Goal: Communication & Community: Answer question/provide support

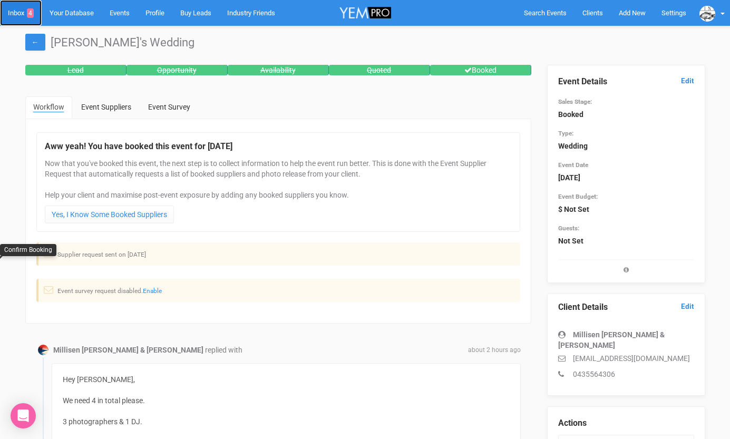
click at [23, 13] on link "Inbox 4" at bounding box center [21, 13] width 42 height 26
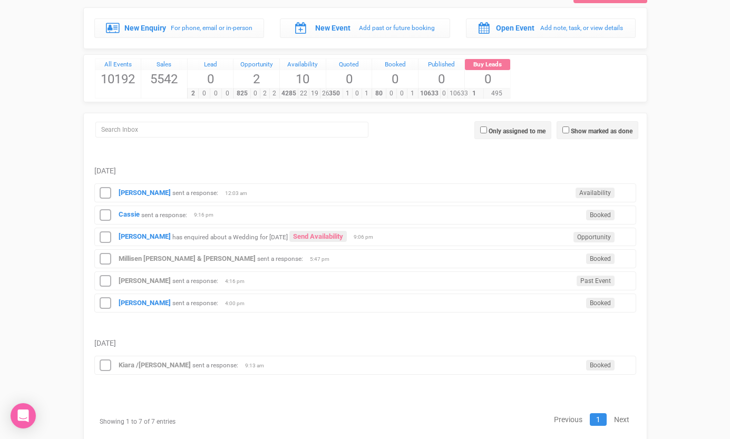
scroll to position [53, 0]
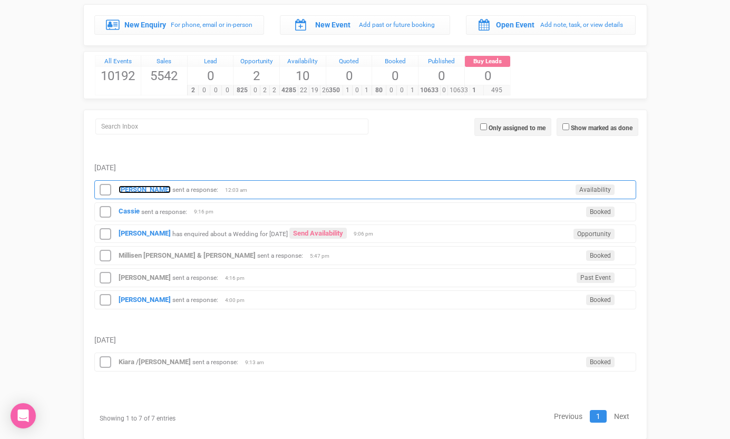
click at [136, 189] on strong "Lauren Ayres" at bounding box center [145, 189] width 52 height 8
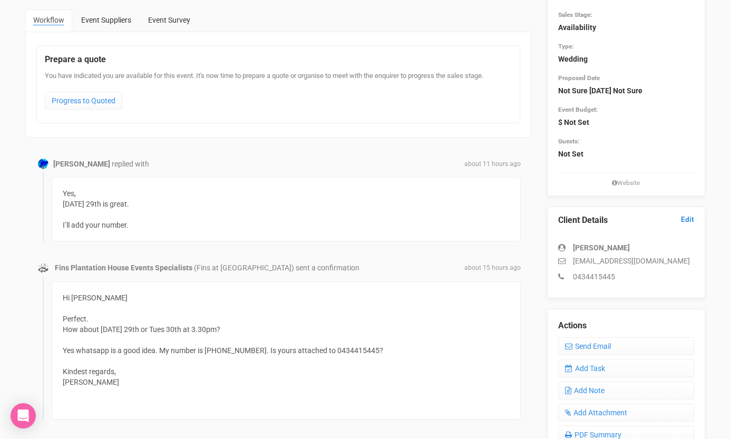
scroll to position [87, 0]
click at [584, 343] on link "Send Email" at bounding box center [626, 346] width 136 height 18
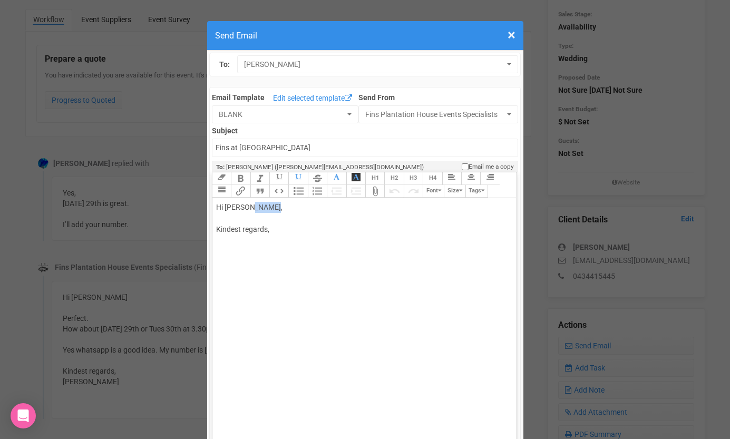
drag, startPoint x: 250, startPoint y: 208, endPoint x: 281, endPoint y: 209, distance: 30.6
click at [280, 209] on div "Hi Lauren Ayres, Kindest regards," at bounding box center [362, 229] width 293 height 55
click at [278, 281] on div "Hi Lauren Prefect! Look forward to meeting you on the screen on Monday :) Kinde…" at bounding box center [362, 252] width 293 height 100
type trix-editor "<div>Hi Lauren&nbsp;<br><br>Prefect!<br><br>Look forward to meeting you on the …"
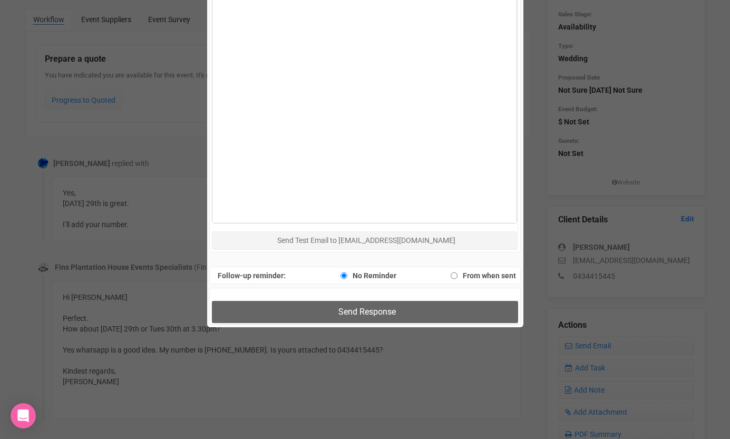
scroll to position [671, 0]
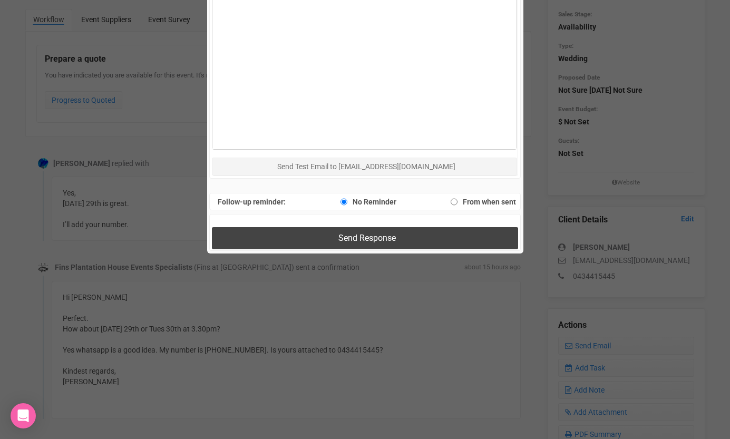
click at [348, 238] on span "Send Response" at bounding box center [366, 238] width 57 height 10
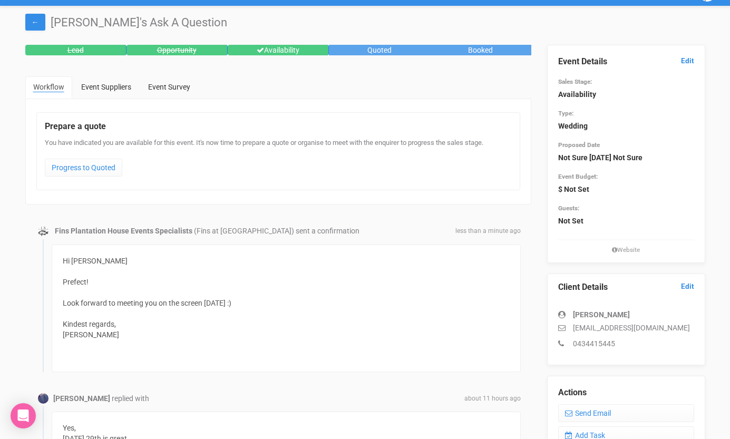
scroll to position [0, 0]
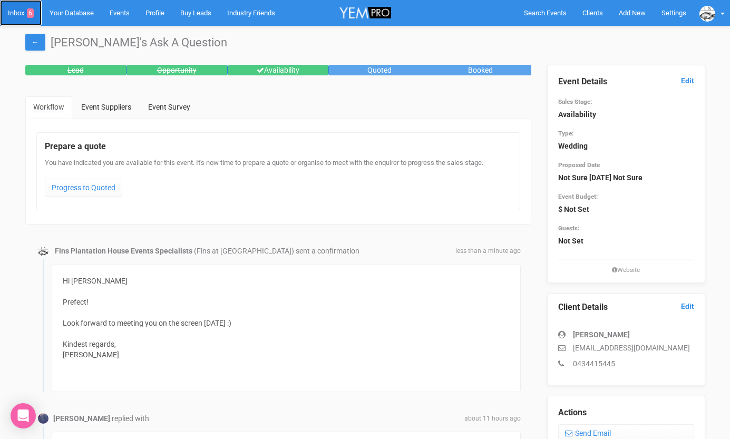
click at [15, 15] on link "Inbox 6" at bounding box center [21, 13] width 42 height 26
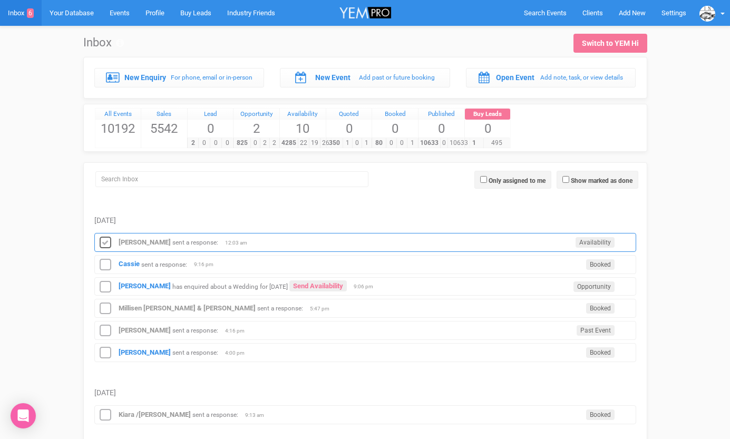
click at [105, 239] on icon at bounding box center [105, 243] width 16 height 14
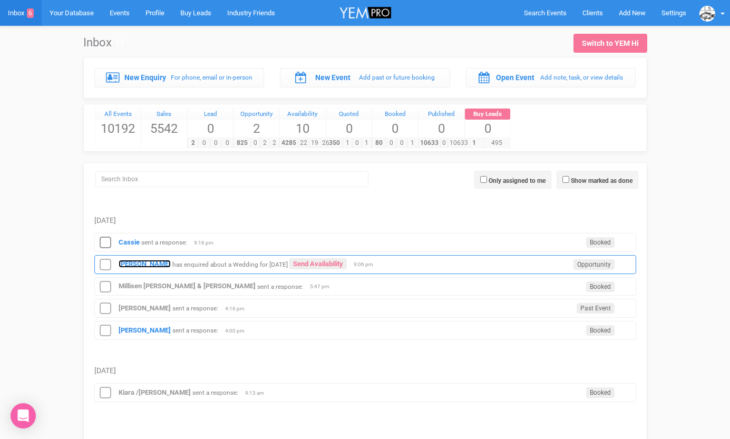
click at [135, 265] on strong "Johnathon Tucker" at bounding box center [145, 264] width 52 height 8
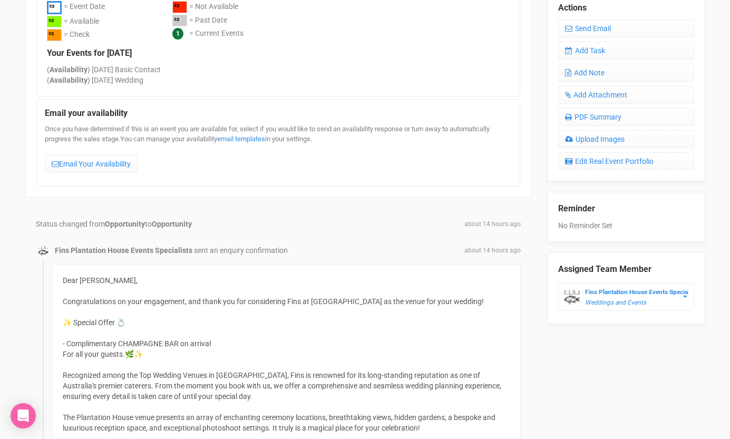
scroll to position [394, 0]
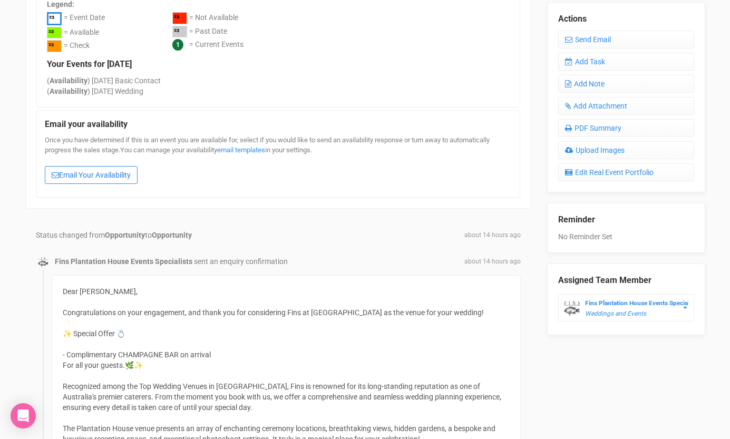
click at [89, 174] on link "Email Your Availability" at bounding box center [91, 175] width 93 height 18
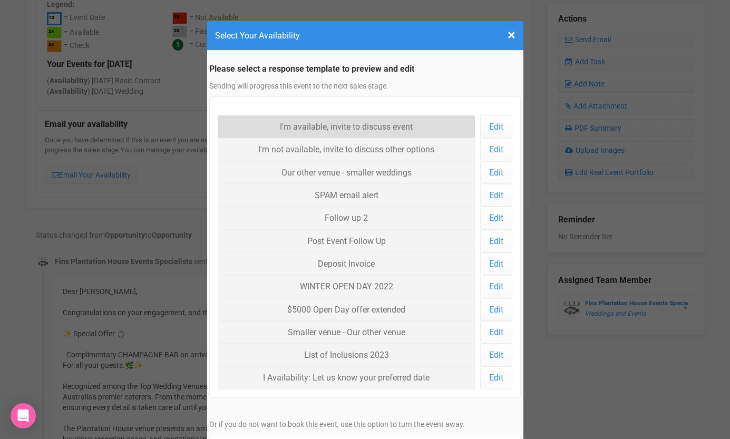
click at [294, 130] on link "I'm available, invite to discuss event" at bounding box center [347, 126] width 258 height 23
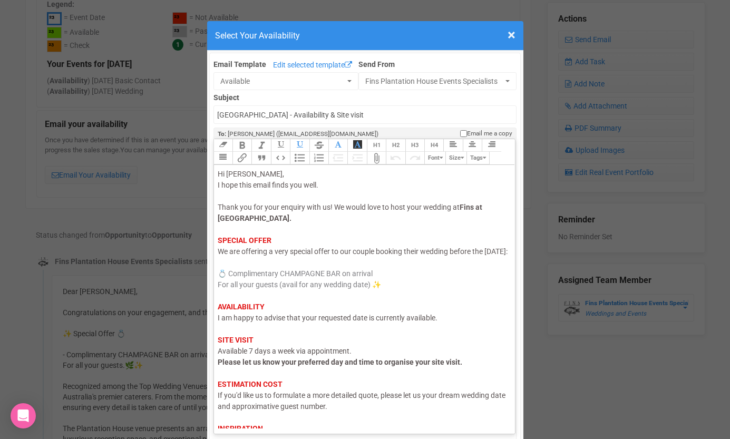
drag, startPoint x: 253, startPoint y: 262, endPoint x: 216, endPoint y: 262, distance: 37.4
click at [216, 262] on trix-editor "Hi Johnathon, I hope this email finds you well. Thank you for your enquiry with…" at bounding box center [364, 296] width 301 height 263
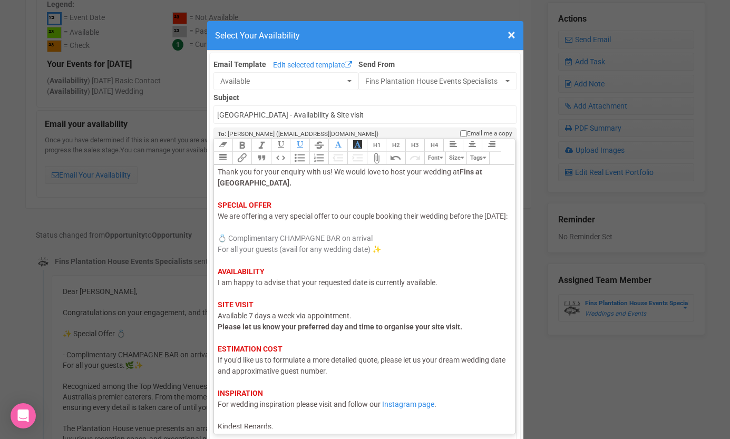
scroll to position [54, 0]
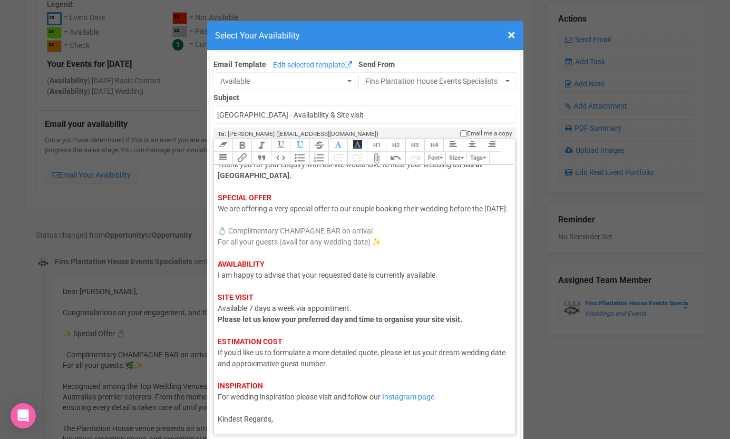
click at [250, 279] on span "I am happy to advise that your requested date is currently available." at bounding box center [328, 275] width 220 height 8
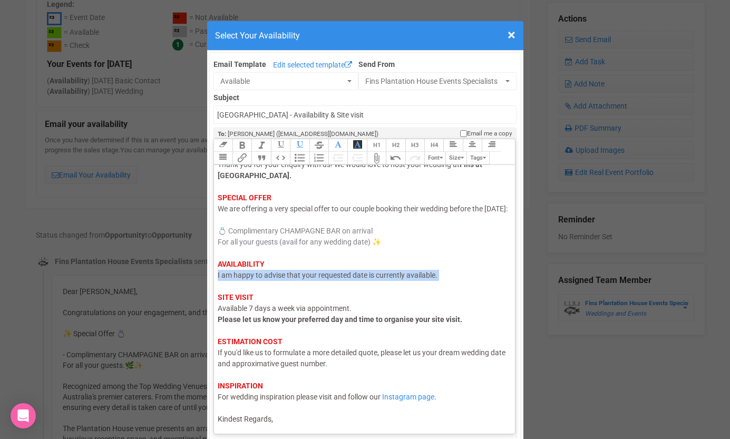
click at [250, 279] on span "I am happy to advise that your requested date is currently available." at bounding box center [328, 275] width 220 height 8
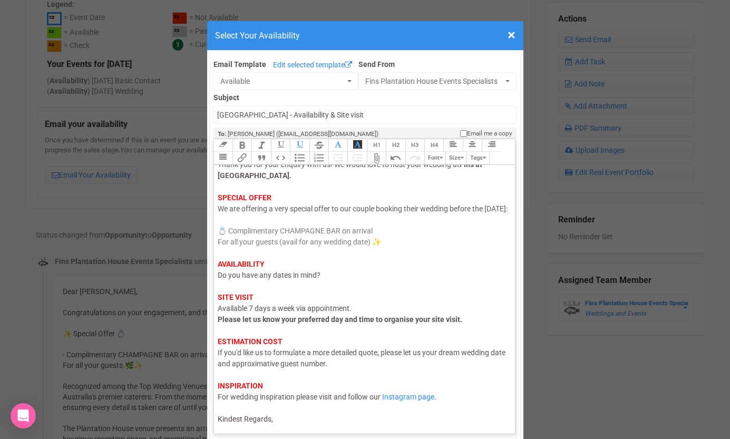
click at [278, 424] on div "Hi Johnathon, I hope this email finds you well. Thank you for your enquiry with…" at bounding box center [363, 275] width 290 height 299
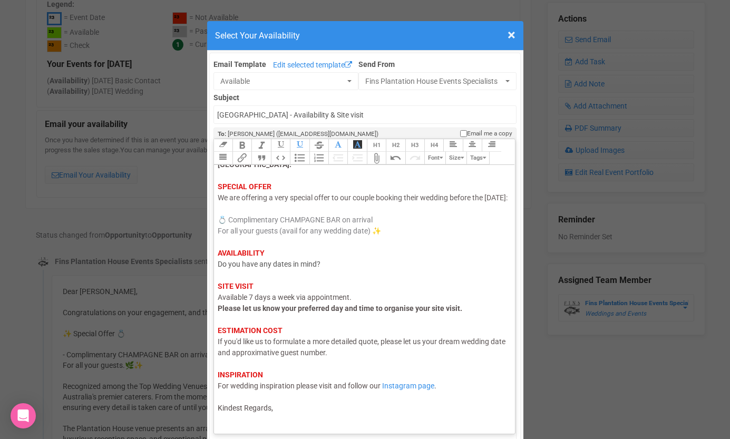
scroll to position [60, 0]
type trix-editor "<div><span style="color: rgb(95, 88, 88);">Hi Johnathon,</span><br><span style=…"
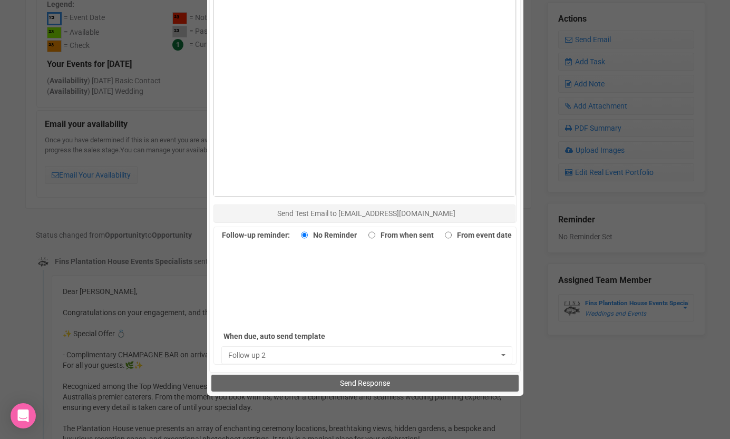
scroll to position [599, 0]
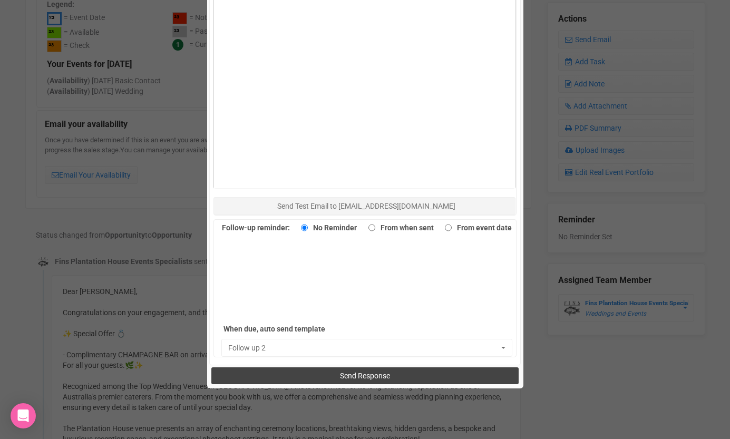
click at [331, 377] on button "Send Response" at bounding box center [364, 375] width 307 height 17
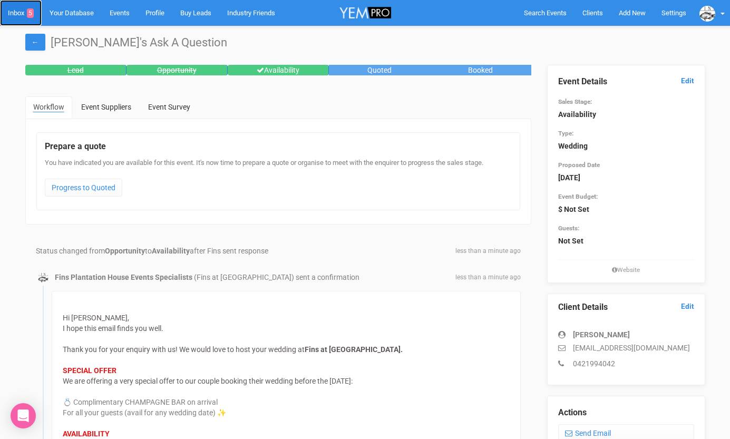
click at [24, 14] on link "Inbox 5" at bounding box center [21, 13] width 42 height 26
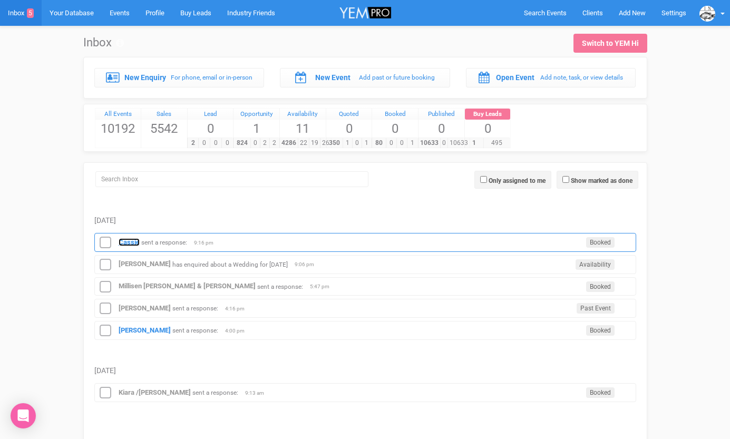
click at [129, 245] on strong "Cassie" at bounding box center [129, 242] width 21 height 8
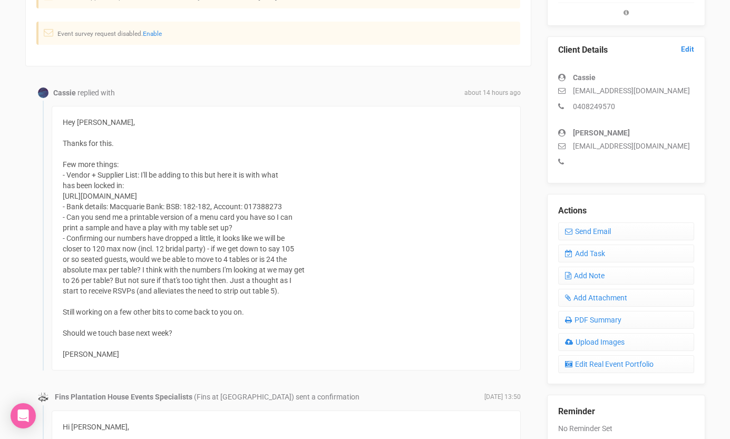
scroll to position [262, 0]
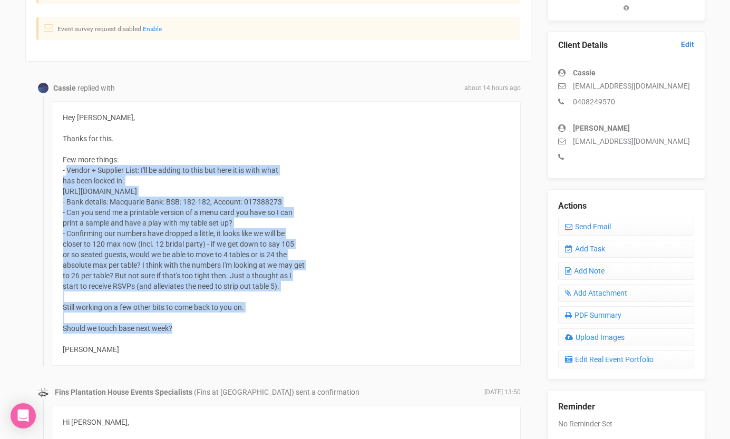
drag, startPoint x: 185, startPoint y: 327, endPoint x: 66, endPoint y: 173, distance: 194.6
click at [66, 173] on div "Hey [PERSON_NAME], Thanks for this. Few more things: - Vendor + Supplier List: …" at bounding box center [286, 233] width 469 height 265
copy div "Vendor + Supplier List: I'll be adding to this but here it is with what has bee…"
click at [139, 218] on div "Hey [PERSON_NAME], Thanks for this. Few more things: - Vendor + Supplier List: …" at bounding box center [286, 233] width 469 height 265
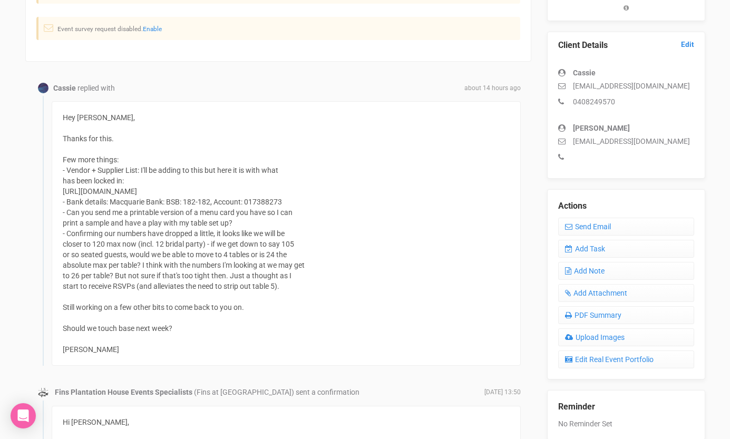
click at [268, 150] on div "Hey [PERSON_NAME], Thanks for this. Few more things: - Vendor + Supplier List: …" at bounding box center [286, 233] width 469 height 265
drag, startPoint x: 421, startPoint y: 192, endPoint x: 63, endPoint y: 192, distance: 358.3
click at [63, 192] on div "Hey [PERSON_NAME], Thanks for this. Few more things: - Vendor + Supplier List: …" at bounding box center [286, 233] width 469 height 265
copy div "[URL][DOMAIN_NAME]"
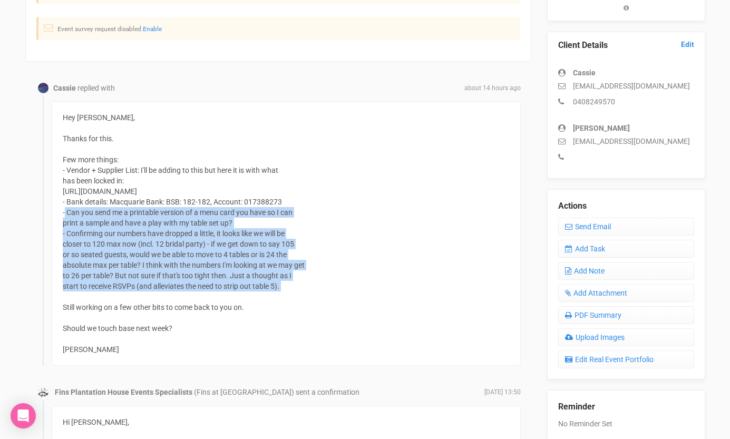
drag, startPoint x: 117, startPoint y: 296, endPoint x: 65, endPoint y: 211, distance: 99.6
click at [65, 211] on div "Hey [PERSON_NAME], Thanks for this. Few more things: - Vendor + Supplier List: …" at bounding box center [286, 233] width 469 height 265
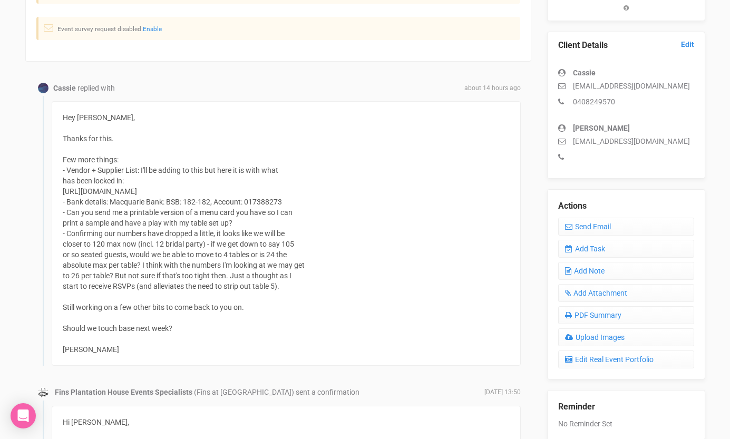
click at [178, 206] on div "Hey [PERSON_NAME], Thanks for this. Few more things: - Vendor + Supplier List: …" at bounding box center [286, 233] width 469 height 265
drag, startPoint x: 285, startPoint y: 201, endPoint x: 112, endPoint y: 205, distance: 172.9
click at [112, 205] on div "Hey [PERSON_NAME], Thanks for this. Few more things: - Vendor + Supplier List: …" at bounding box center [286, 233] width 469 height 265
copy div "Macquarie Bank: BSB: 182-182, Account: 017388273"
click at [313, 276] on div "Hey [PERSON_NAME], Thanks for this. Few more things: - Vendor + Supplier List: …" at bounding box center [286, 233] width 469 height 265
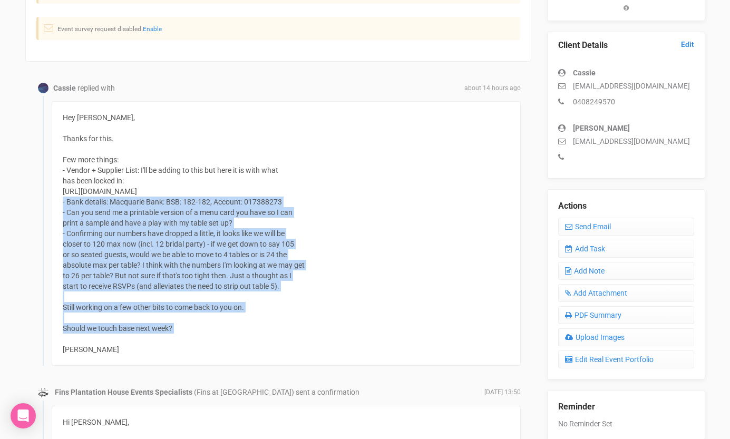
drag, startPoint x: 91, startPoint y: 341, endPoint x: 63, endPoint y: 202, distance: 142.0
click at [63, 202] on div "Hey Morgan, Thanks for this. Few more things: - Vendor + Supplier List: I'll be…" at bounding box center [286, 233] width 469 height 265
copy div "- Bank details: Macquarie Bank: BSB: 182-182, Account: 017388273 - Can you send…"
click at [598, 220] on link "Send Email" at bounding box center [626, 227] width 136 height 18
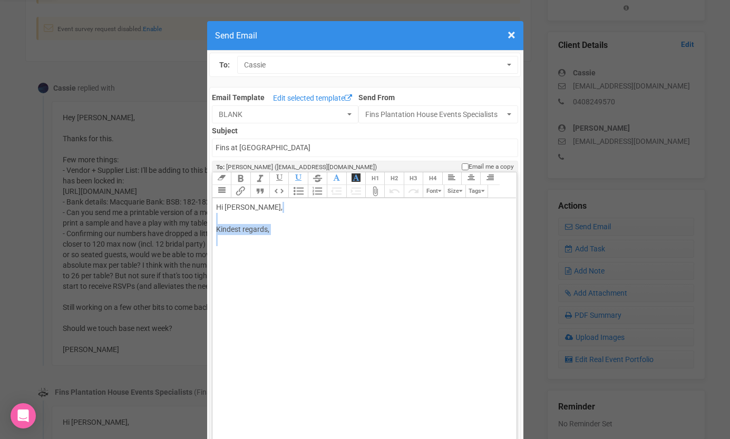
drag, startPoint x: 269, startPoint y: 252, endPoint x: 223, endPoint y: 217, distance: 57.5
click at [223, 217] on div "Hi Cassie, Kindest regards," at bounding box center [362, 229] width 293 height 55
paste trix-editor "span style="background-color: rgb(255, 255, 255); font-family: Roboto, Helvetic…"
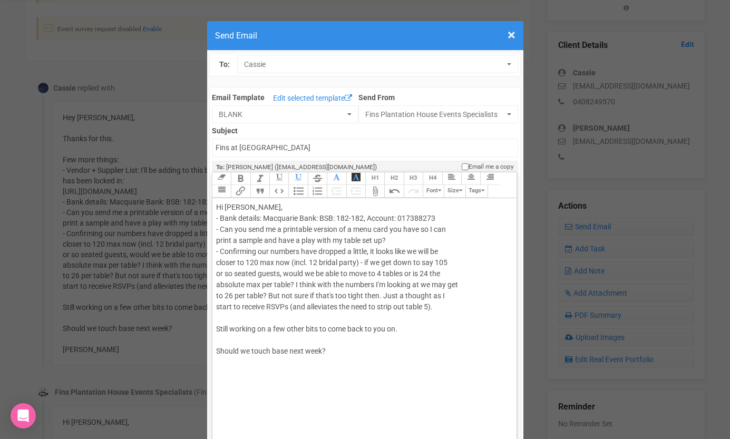
click at [326, 210] on div "Hi Cassie, - Bank details: Macquarie Bank: BSB: 182-182, Account: 017388273 - C…" at bounding box center [362, 279] width 293 height 155
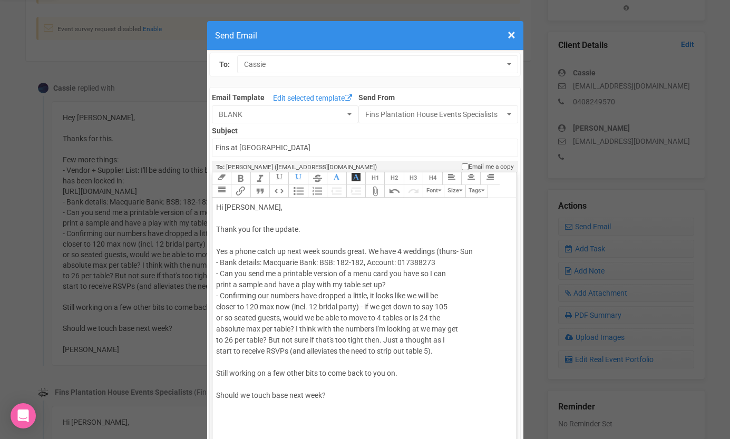
click at [444, 250] on div "Hi Cassie, Thank you for the update. Yes a phone catch up next week sounds grea…" at bounding box center [362, 301] width 293 height 199
click at [475, 252] on div "Hi Cassie, Thank you for the update. Yes a phone catch up next week sounds grea…" at bounding box center [362, 301] width 293 height 199
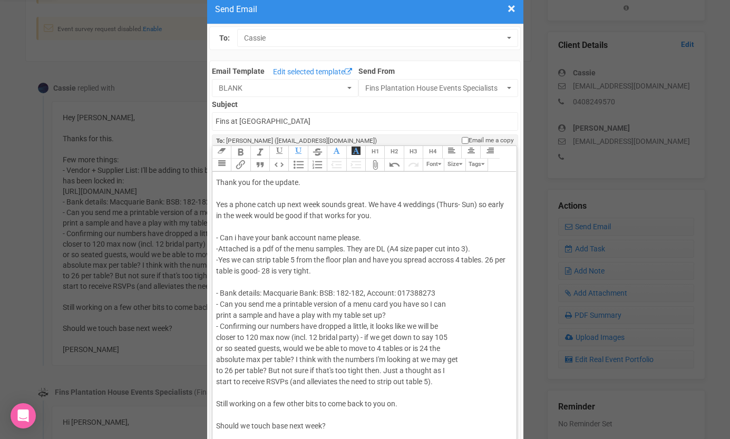
scroll to position [37, 0]
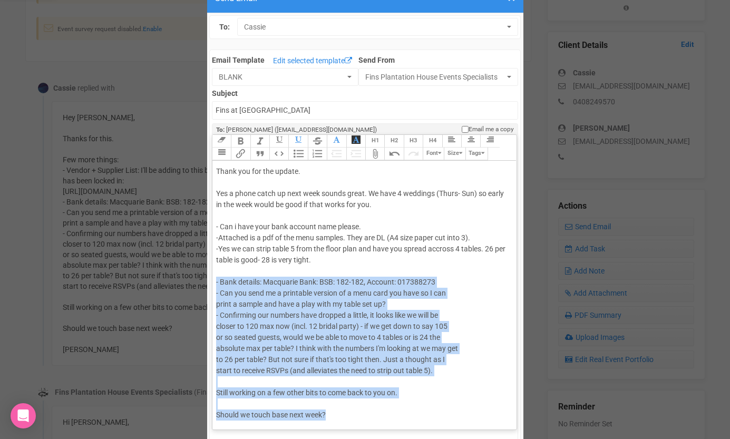
drag, startPoint x: 330, startPoint y: 417, endPoint x: 213, endPoint y: 278, distance: 182.2
click at [213, 278] on trix-editor "Hi Cassie, Thank you for the update. Yes a phone catch up next week sounds grea…" at bounding box center [364, 292] width 304 height 263
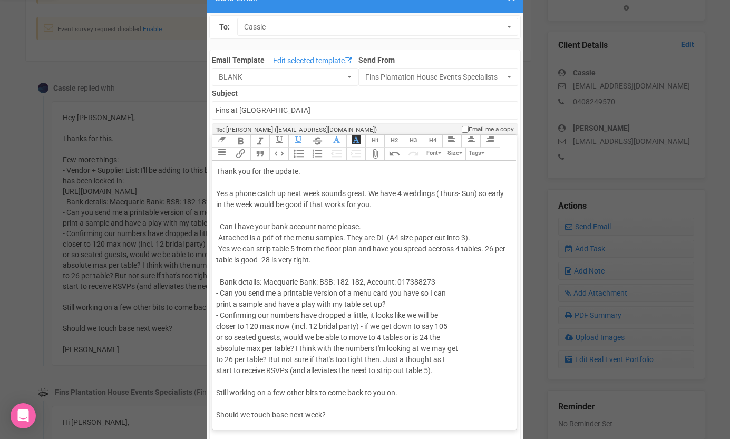
scroll to position [0, 0]
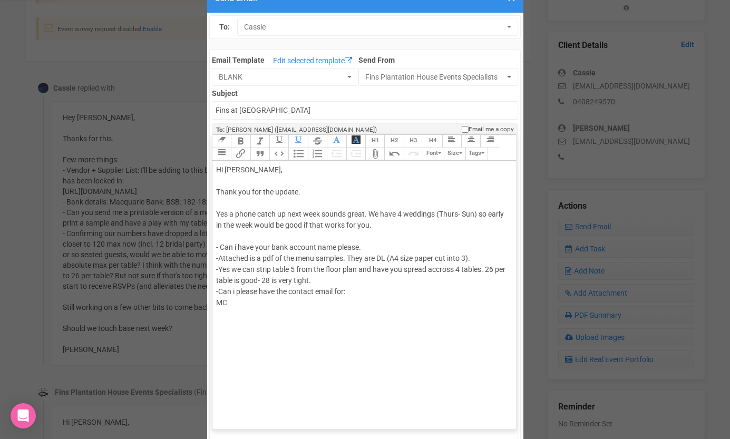
click at [219, 290] on div "Hi Cassie, Thank you for the update. Yes a phone catch up next week sounds grea…" at bounding box center [362, 241] width 293 height 155
click at [215, 315] on trix-editor "Hi Cassie, Thank you for the update. Yes a phone catch up next week sounds grea…" at bounding box center [364, 292] width 304 height 263
click at [222, 325] on div "Hi Cassie, Thank you for the update. Yes a phone catch up next week sounds grea…" at bounding box center [362, 247] width 293 height 166
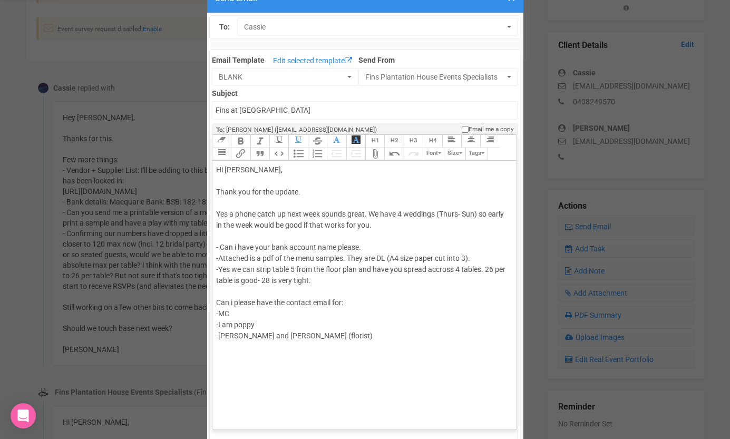
click at [231, 315] on div "Hi Cassie, Thank you for the update. Yes a phone catch up next week sounds grea…" at bounding box center [362, 258] width 293 height 188
click at [230, 358] on trix-editor "Hi Cassie, Thank you for the update. Yes a phone catch up next week sounds grea…" at bounding box center [364, 292] width 304 height 263
click at [322, 332] on div "Hi Cassie, Thank you for the update. Yes a phone catch up next week sounds grea…" at bounding box center [362, 274] width 293 height 221
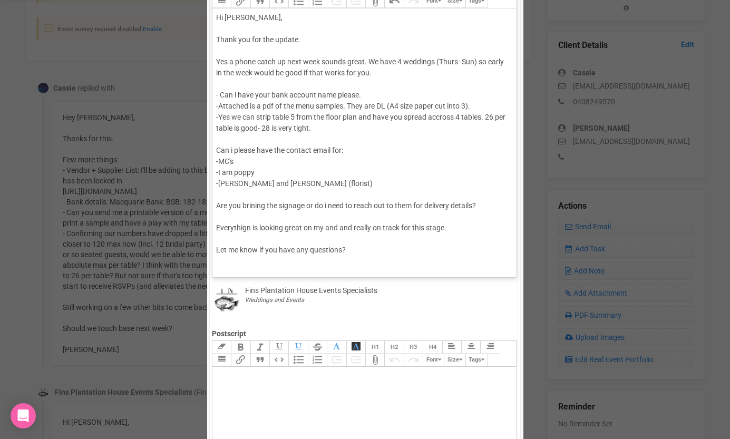
scroll to position [191, 0]
click at [362, 252] on div "Hi Cassie, Thank you for the update. Yes a phone catch up next week sounds grea…" at bounding box center [362, 132] width 293 height 243
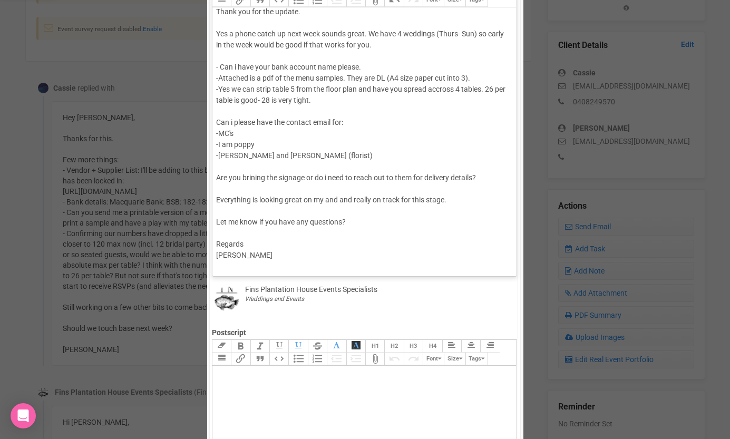
type trix-editor "<div>Hi Cassie,<br><br>Thank you for the update.&nbsp;<br><br>Yes a phone catch…"
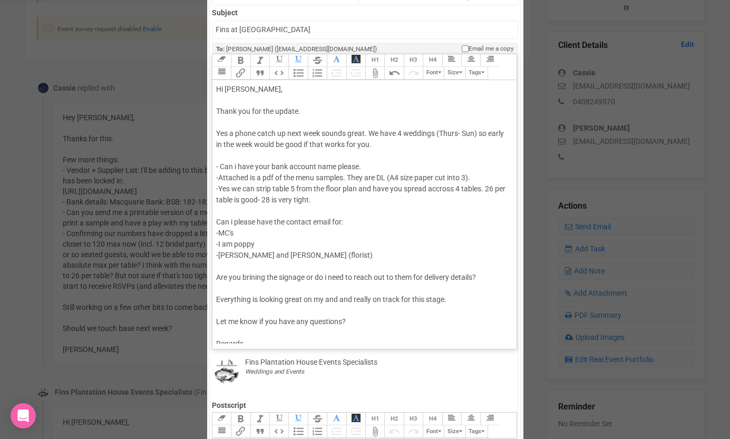
scroll to position [56, 0]
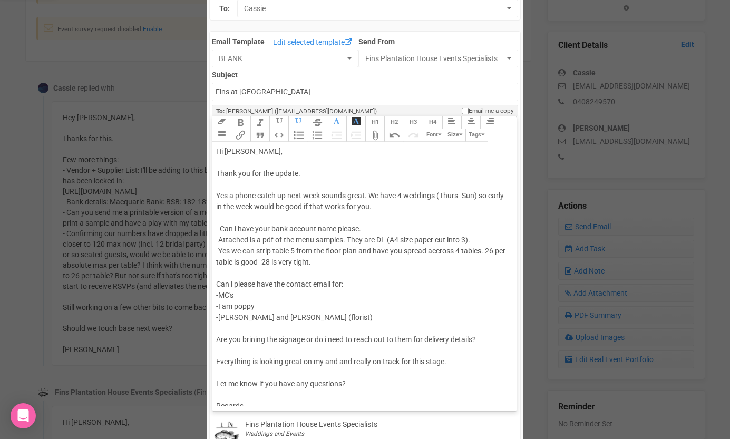
click at [165, 137] on div "× Close Send Email To: Cassie Cassie Cassie Email Template Edit selected templa…" at bounding box center [365, 411] width 730 height 903
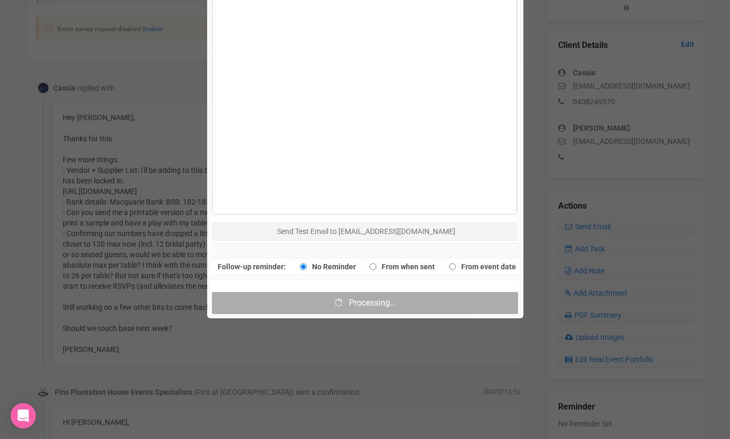
scroll to position [619, 0]
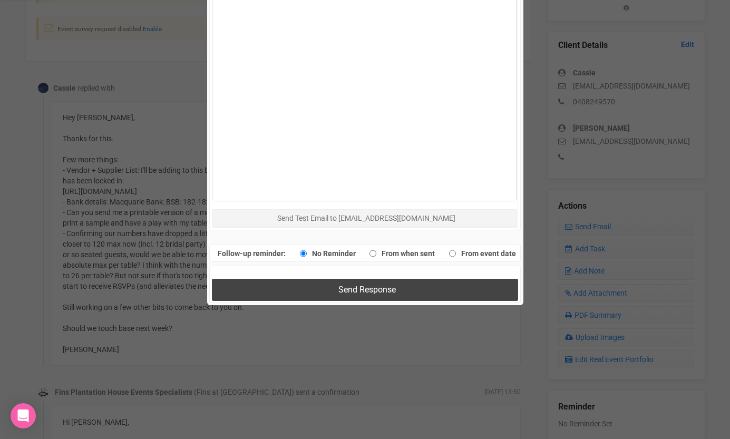
click at [425, 288] on button "Send Response" at bounding box center [365, 290] width 306 height 22
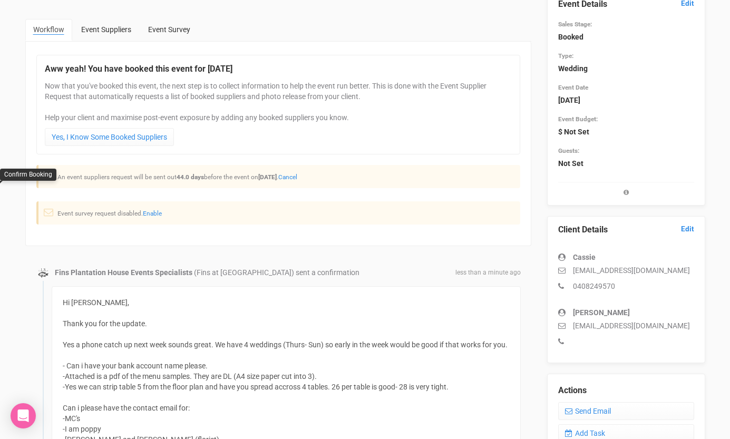
scroll to position [0, 0]
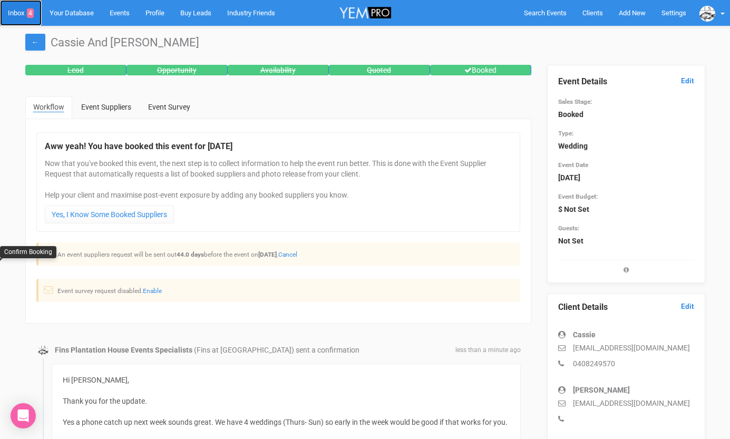
click at [24, 11] on link "Inbox 4" at bounding box center [21, 13] width 42 height 26
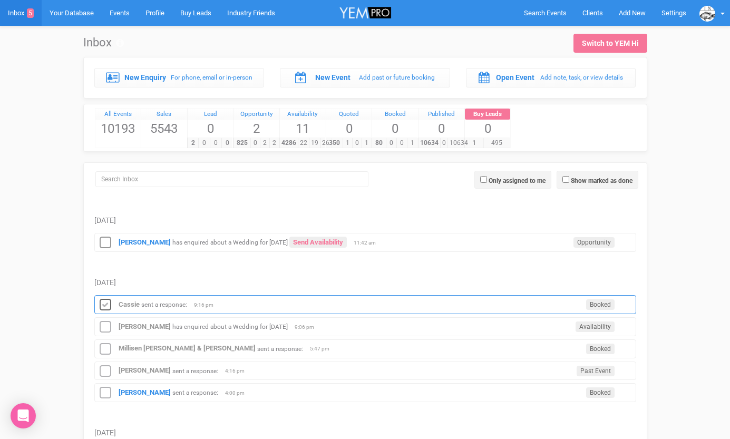
click at [104, 305] on icon at bounding box center [105, 305] width 16 height 14
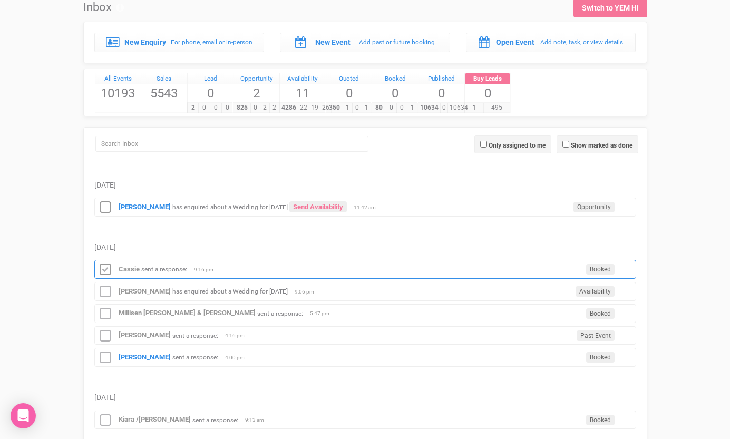
scroll to position [40, 0]
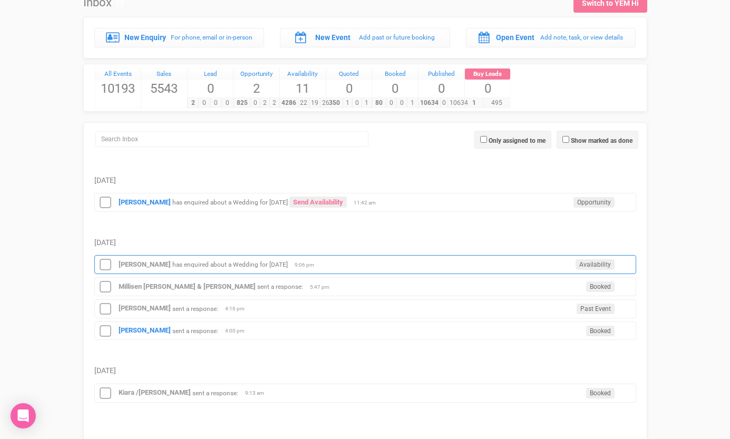
click at [132, 268] on div "Johnathon Tucker has enquired about a Wedding for 14th May 2027 Availability 9:…" at bounding box center [365, 264] width 542 height 19
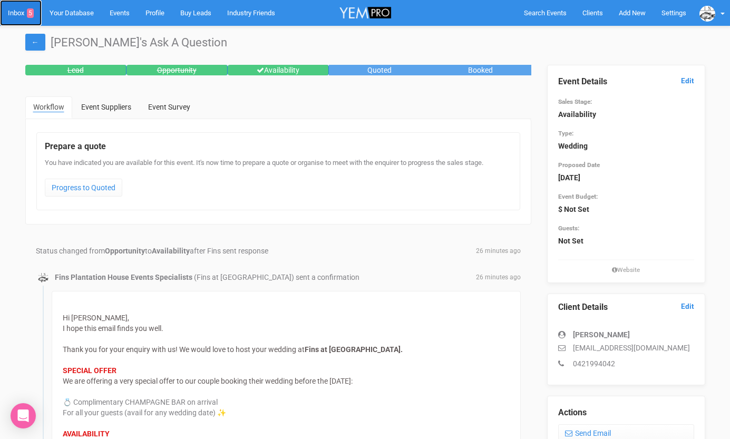
click at [24, 16] on link "Inbox 5" at bounding box center [21, 13] width 42 height 26
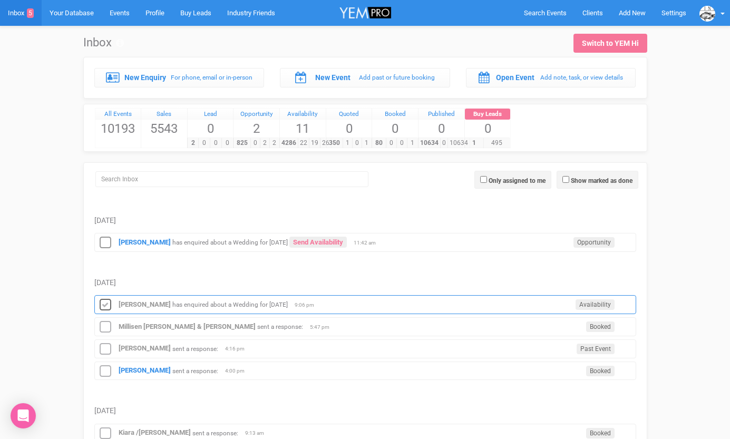
click at [102, 306] on icon at bounding box center [105, 305] width 16 height 14
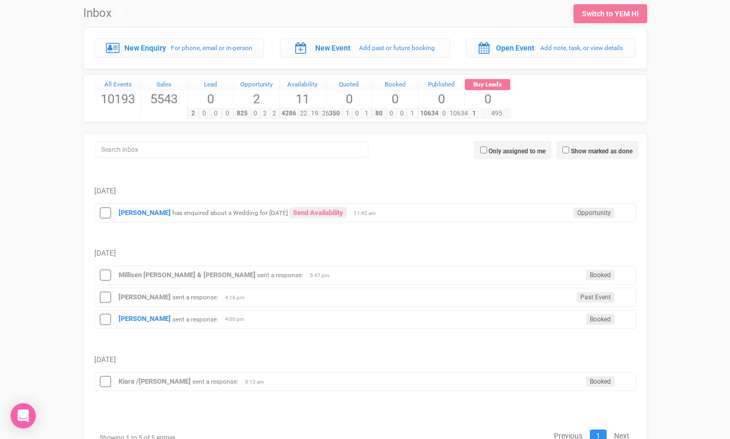
scroll to position [31, 0]
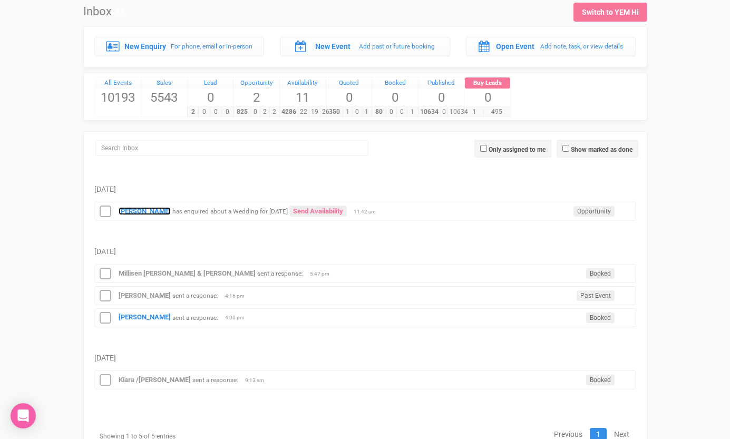
click at [140, 211] on strong "Maya Fung" at bounding box center [145, 211] width 52 height 8
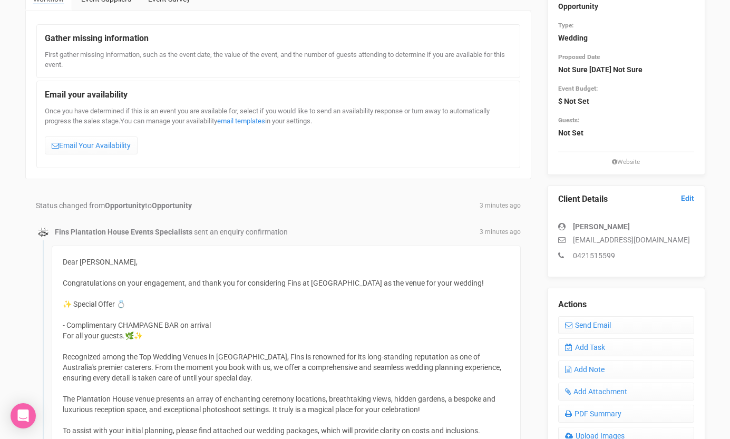
scroll to position [101, 0]
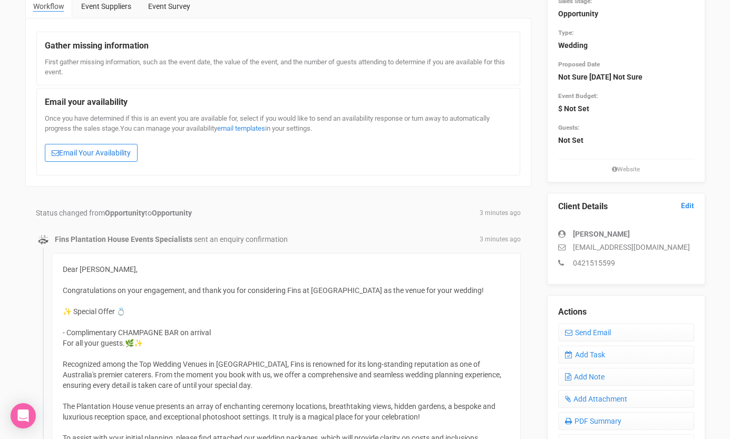
click at [114, 149] on link "Email Your Availability" at bounding box center [91, 153] width 93 height 18
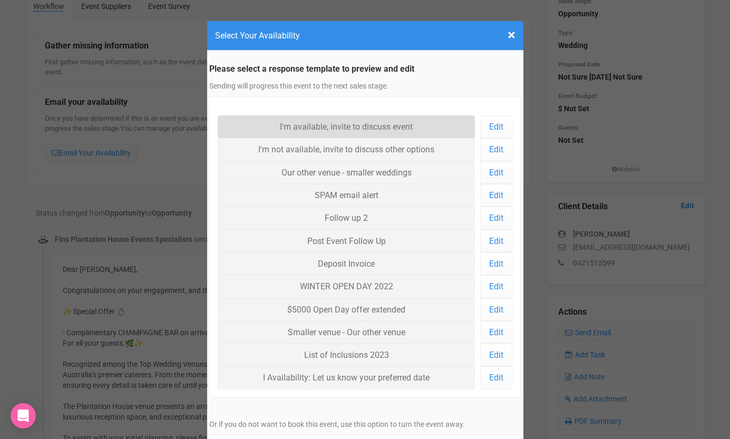
click at [294, 131] on link "I'm available, invite to discuss event" at bounding box center [347, 126] width 258 height 23
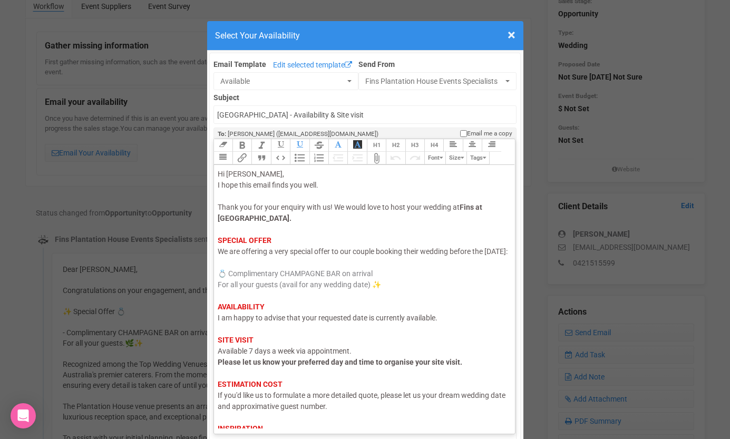
drag, startPoint x: 251, startPoint y: 262, endPoint x: 221, endPoint y: 262, distance: 30.6
click at [221, 256] on span "We are offering a very special offer to our couple booking their wedding before…" at bounding box center [363, 251] width 290 height 8
click at [237, 322] on span "I am happy to advise that your requested date is currently available." at bounding box center [328, 318] width 220 height 8
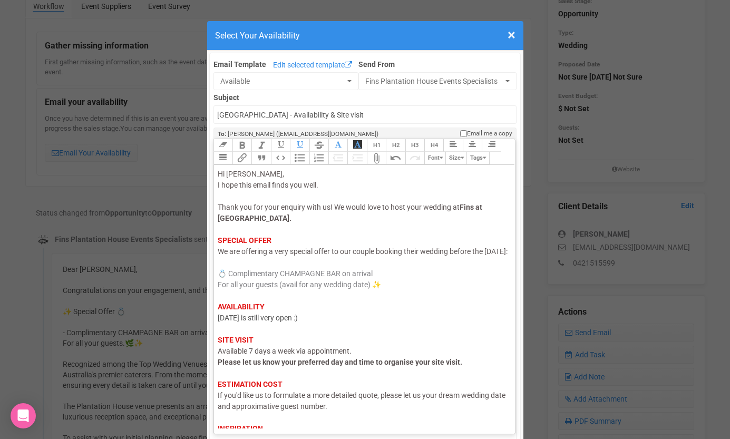
scroll to position [54, 0]
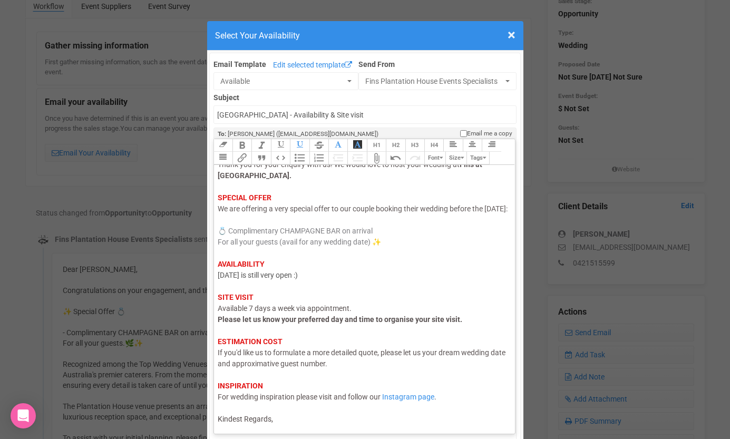
click at [276, 428] on trix-editor "Hi Maya, I hope this email finds you well. Thank you for your enquiry with us! …" at bounding box center [364, 296] width 301 height 263
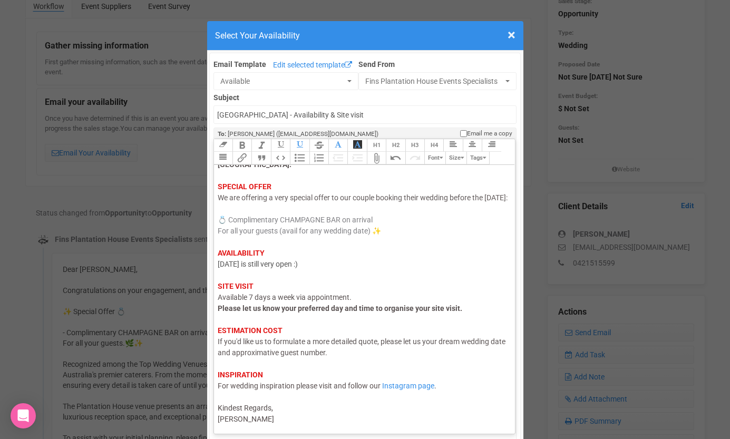
type trix-editor "<div><span style="color: rgb(95, 88, 88);">Hi Maya,</span><br><span style="colo…"
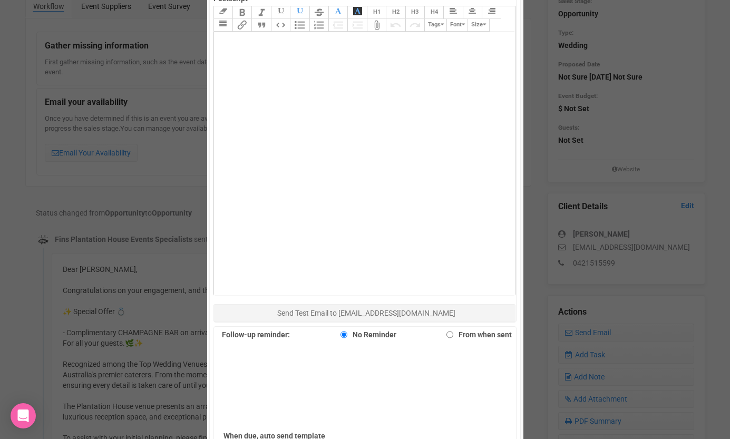
scroll to position [624, 0]
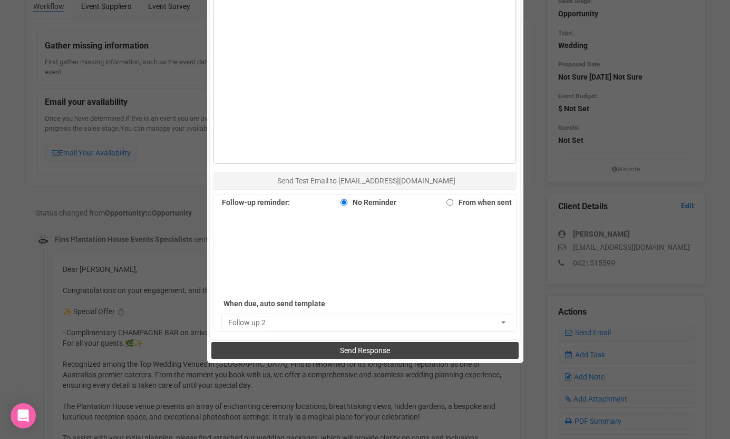
click at [339, 345] on button "Send Response" at bounding box center [364, 350] width 307 height 17
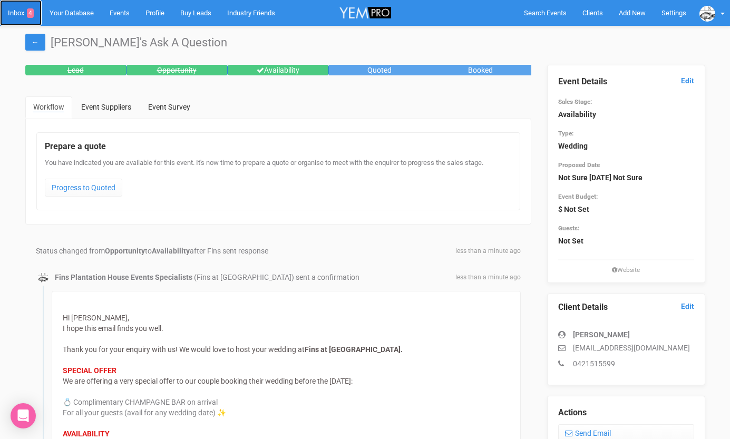
click at [18, 12] on link "Inbox 4" at bounding box center [21, 13] width 42 height 26
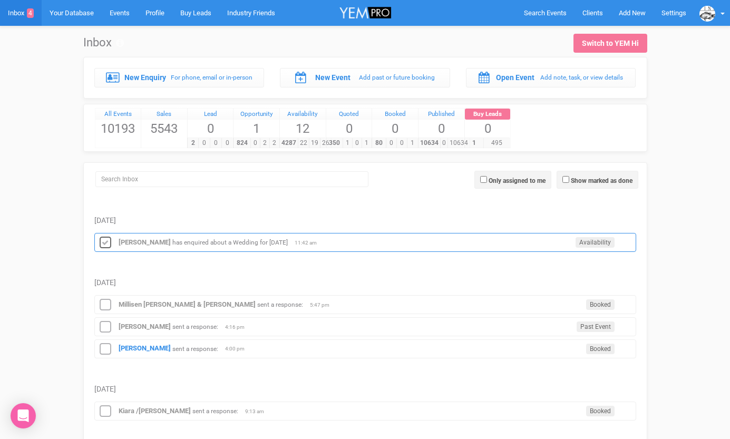
click at [103, 240] on icon at bounding box center [105, 243] width 16 height 14
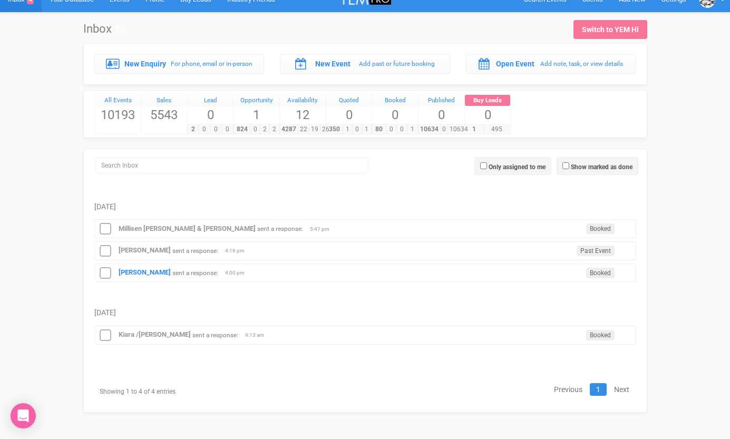
scroll to position [14, 0]
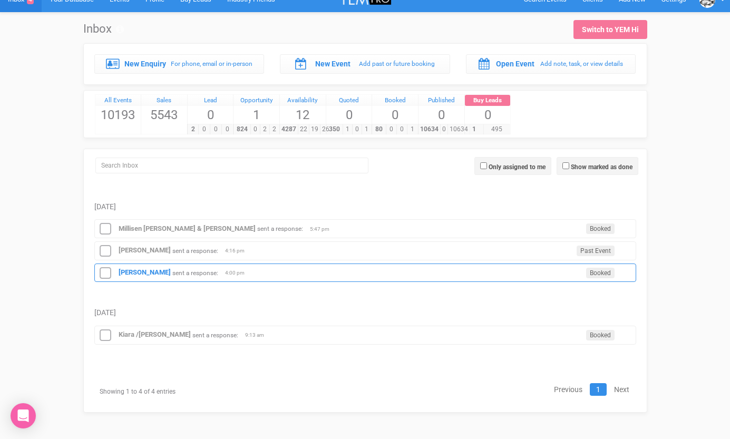
click at [142, 266] on div "Joshua Walsh sent a response: Booked 4:00 pm" at bounding box center [365, 272] width 542 height 19
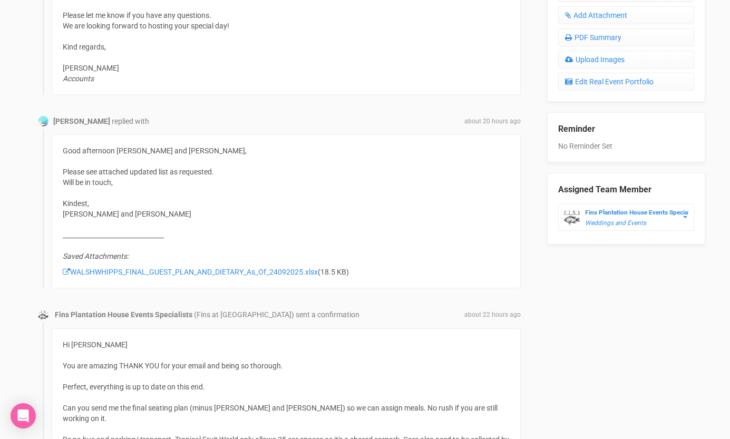
scroll to position [547, 0]
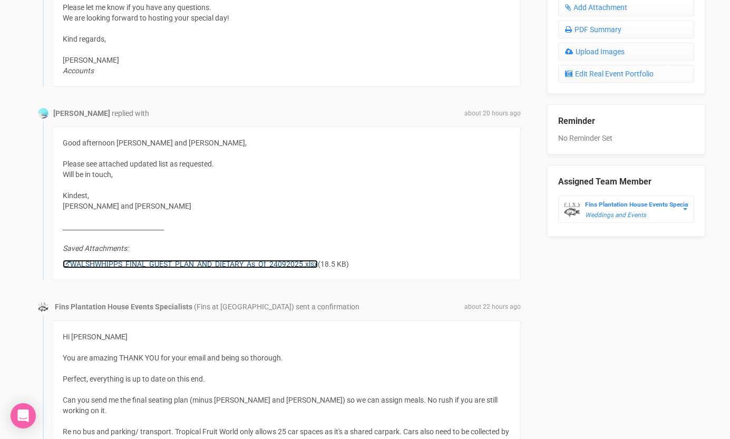
click at [140, 267] on link "WALSHWHIPPS_FINAL_GUEST_PLAN_AND_DIETARY_As_Of_24092025.xlsx" at bounding box center [190, 264] width 255 height 8
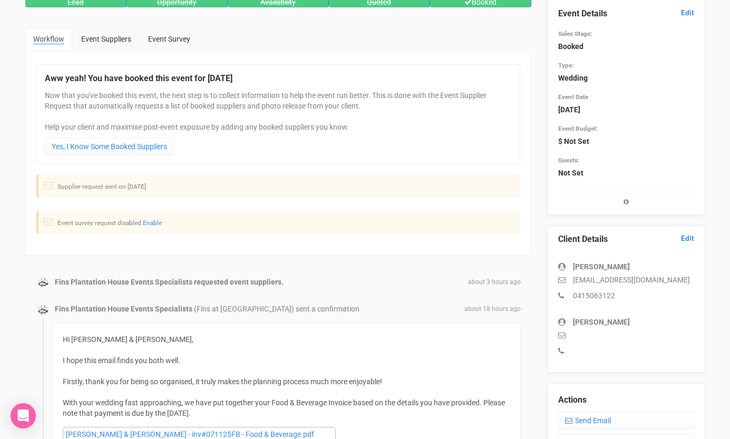
scroll to position [0, 0]
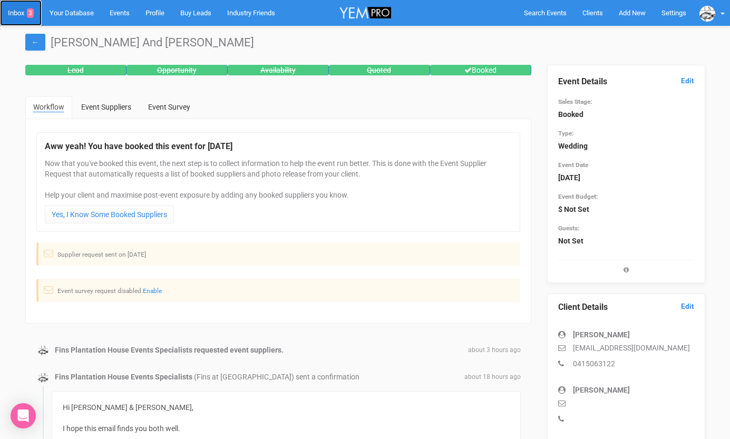
click at [19, 12] on link "Inbox 3" at bounding box center [21, 13] width 42 height 26
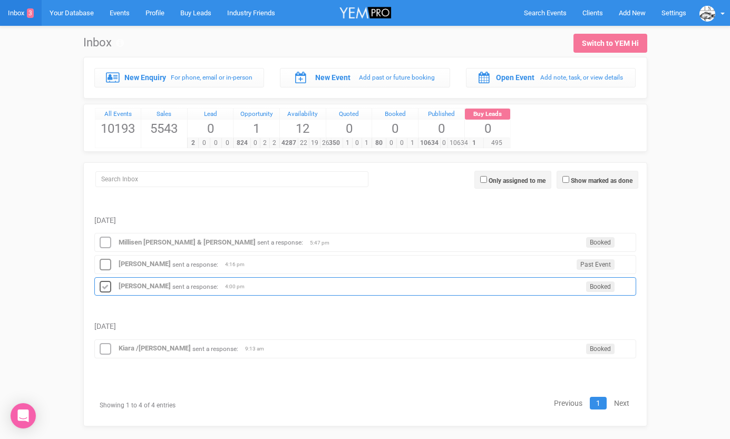
click at [104, 284] on icon at bounding box center [105, 287] width 16 height 14
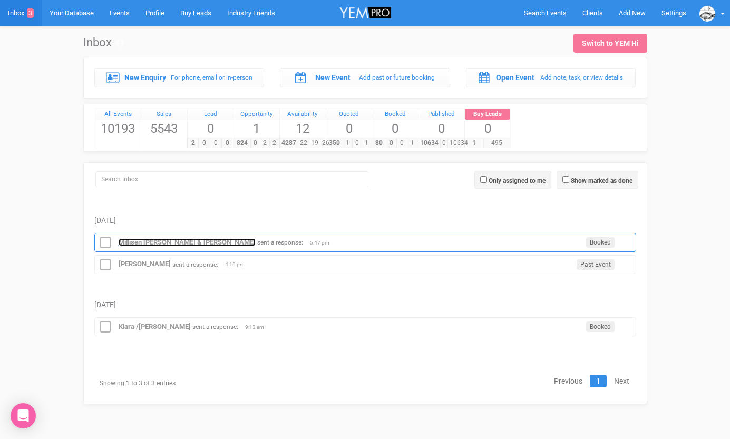
click at [146, 243] on strong "Millisen [PERSON_NAME] & [PERSON_NAME]" at bounding box center [187, 242] width 137 height 8
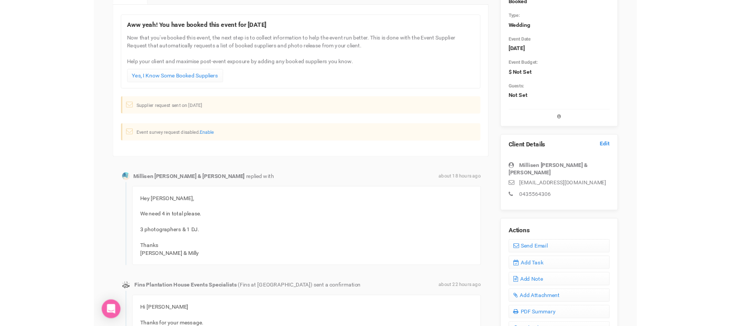
scroll to position [195, 0]
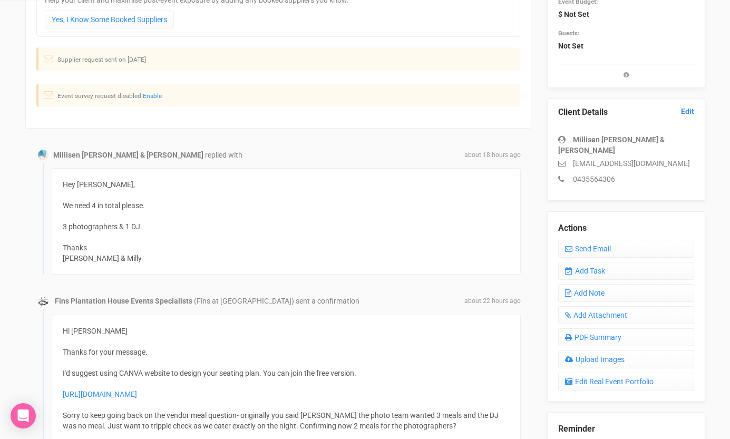
click at [27, 54] on div "Aww yeah! You have booked this event for 17th October 2025 Now that you've book…" at bounding box center [278, 26] width 506 height 204
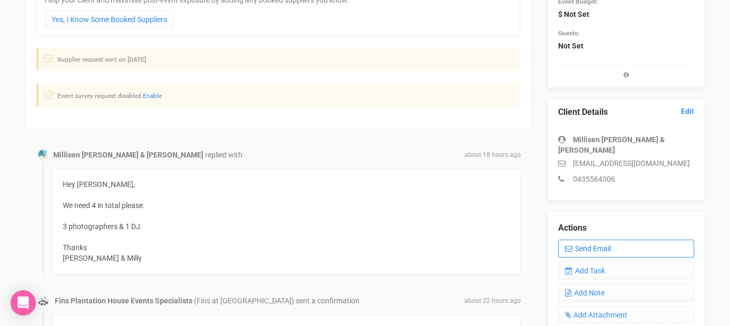
click at [592, 240] on link "Send Email" at bounding box center [626, 249] width 136 height 18
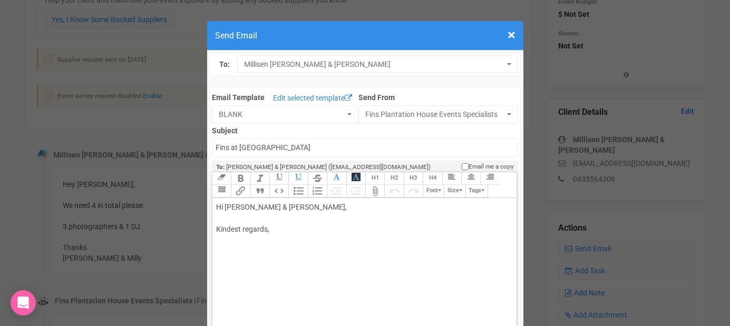
drag, startPoint x: 224, startPoint y: 207, endPoint x: 357, endPoint y: 205, distance: 132.3
click at [357, 206] on div "Hi Millisen Nyssen & Harrison Fraser, Kindest regards," at bounding box center [362, 229] width 293 height 55
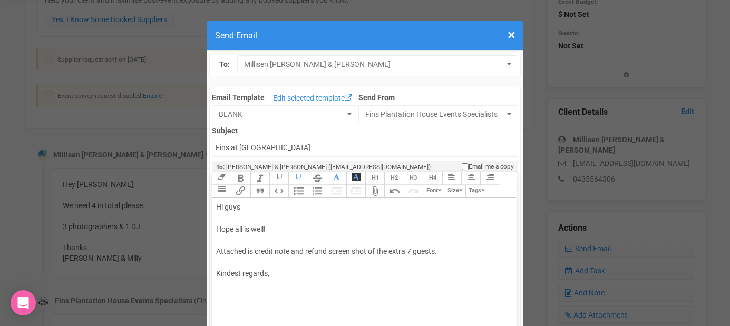
click at [293, 291] on div "Hi guys Hope all is well! Attached is credit note and refund screen shot of the…" at bounding box center [362, 252] width 293 height 100
type trix-editor "<div>Hi guys<br><br>Hope all is well!<br><br>Attached is credit note and refund…"
click at [375, 191] on button "Attach Files" at bounding box center [374, 191] width 19 height 13
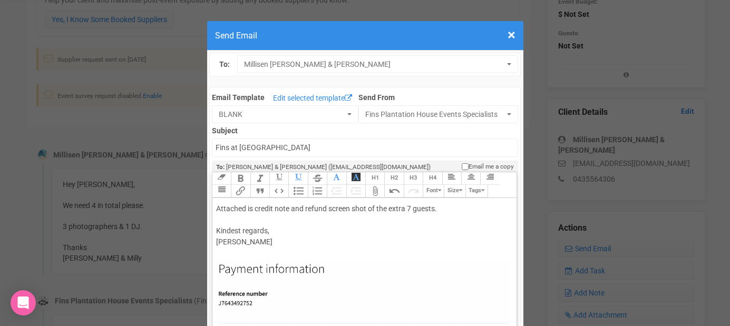
scroll to position [28, 0]
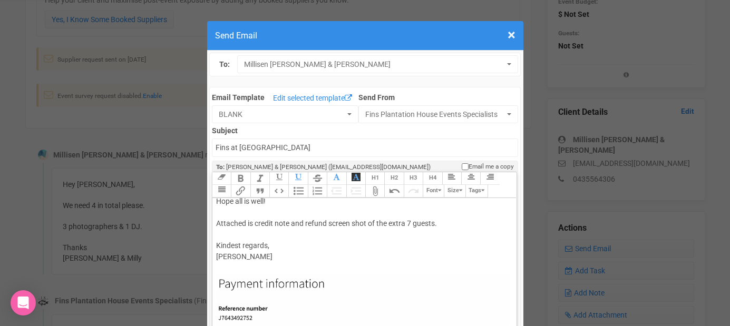
click at [374, 188] on button "Attach Files" at bounding box center [374, 191] width 19 height 13
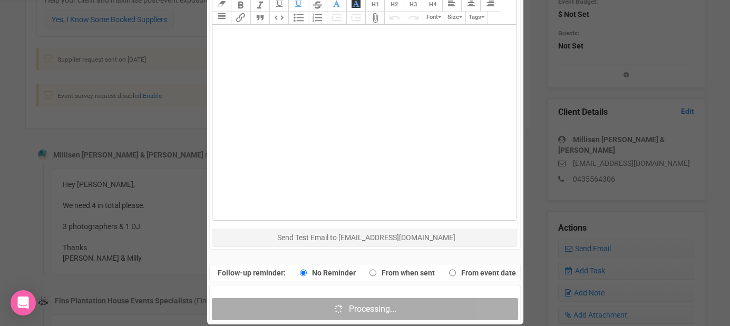
scroll to position [485, 0]
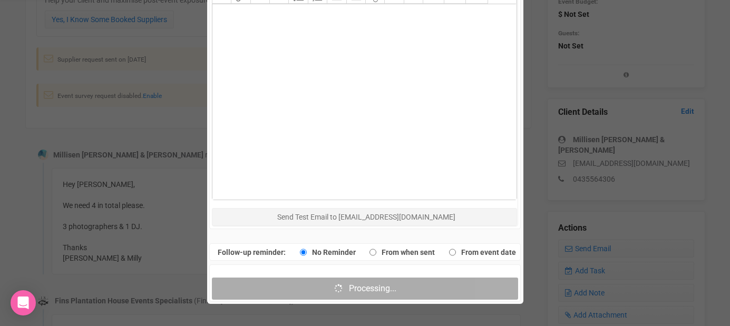
click at [264, 188] on trix-editor at bounding box center [364, 101] width 304 height 195
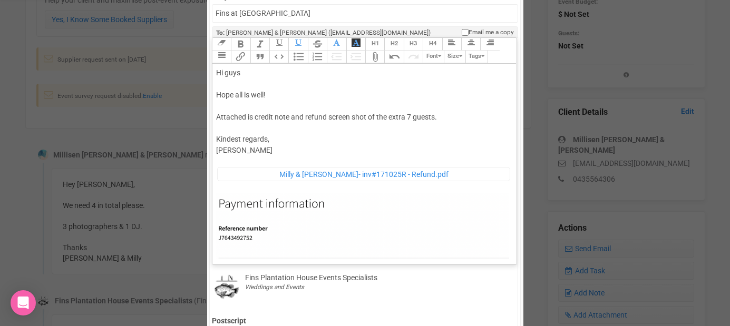
scroll to position [112, 0]
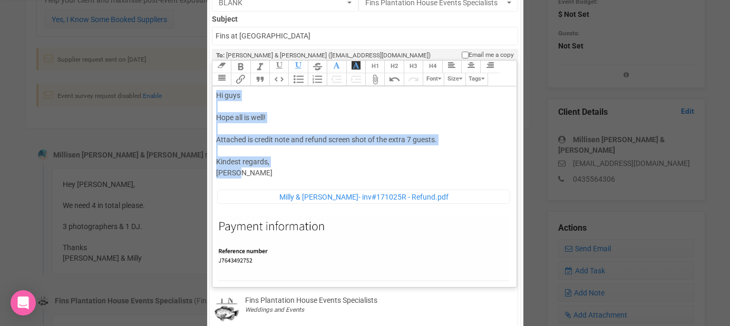
drag, startPoint x: 249, startPoint y: 177, endPoint x: 217, endPoint y: 99, distance: 84.3
click at [217, 99] on div "Hi guys Hope all is well! Attached is credit note and refund screen shot of the…" at bounding box center [362, 267] width 293 height 355
copy div "Hi guys Hope all is well! Attached is credit note and refund screen shot of the…"
click at [369, 101] on div "Hi guys Hope all is well! Attached is credit note and refund screen shot of the…" at bounding box center [362, 267] width 293 height 355
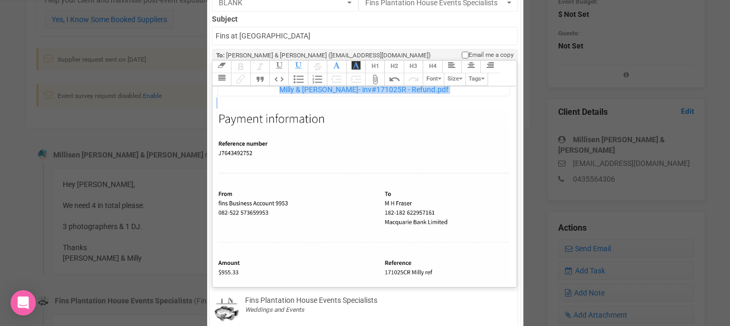
scroll to position [166, 0]
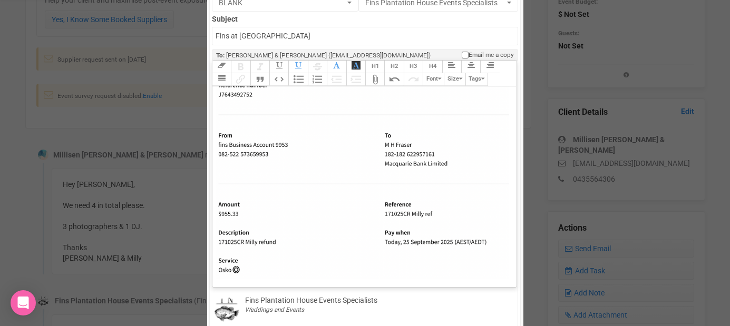
drag, startPoint x: 214, startPoint y: 97, endPoint x: 290, endPoint y: 245, distance: 166.1
click at [290, 245] on trix-editor "Hi guys Hope all is well! Attached is credit note and refund screen shot of the…" at bounding box center [364, 183] width 304 height 195
type trix-editor "<div><figure data-trix-attachment="{&quot;contentType&quot;:&quot;image/png&quo…"
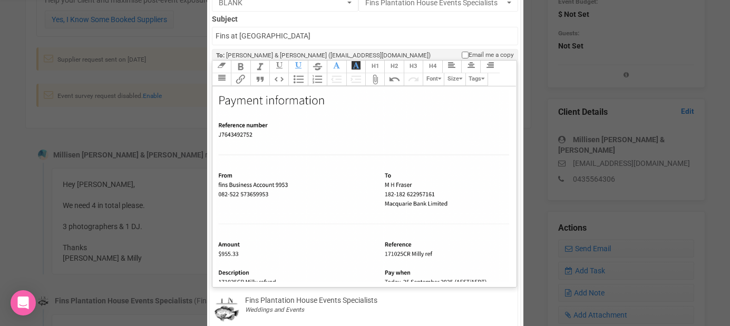
scroll to position [0, 0]
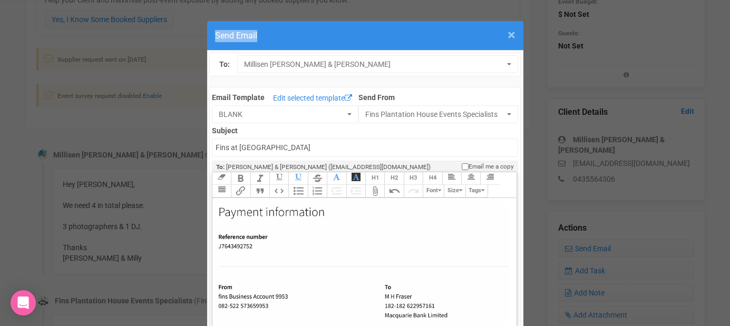
click at [514, 36] on div "× Close Send Email" at bounding box center [365, 36] width 316 height 30
click at [514, 36] on span "×" at bounding box center [511, 34] width 8 height 17
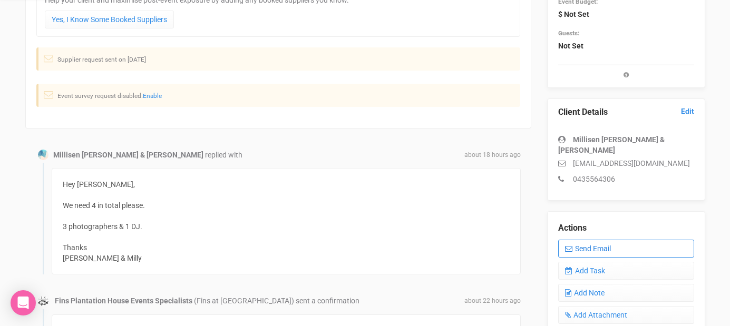
click at [579, 240] on link "Send Email" at bounding box center [626, 249] width 136 height 18
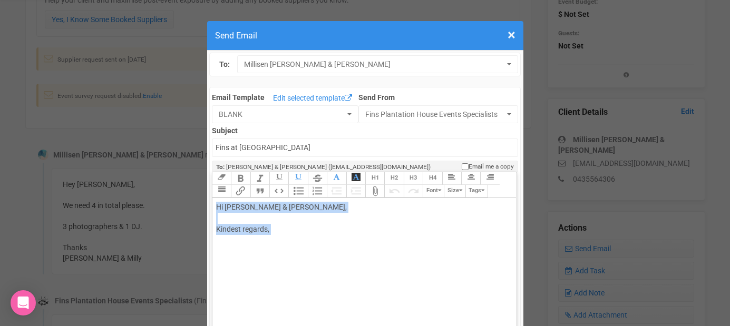
drag, startPoint x: 273, startPoint y: 241, endPoint x: 218, endPoint y: 204, distance: 66.2
click at [216, 208] on div "Hi Millisen Nyssen & Harrison Fraser, Kindest regards," at bounding box center [362, 229] width 293 height 55
paste trix-editor "<span style="background-color: rgb(255, 255, 255); font-family: Roboto, Helveti…"
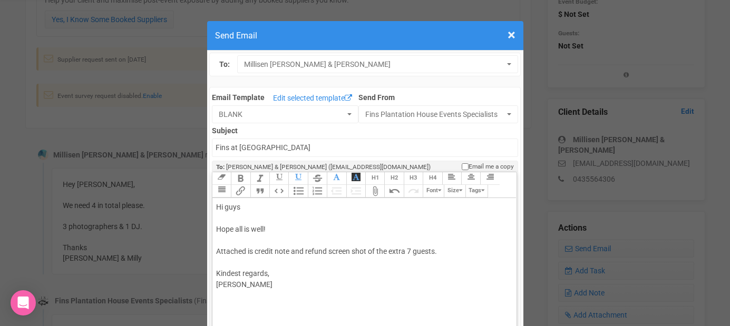
type trix-editor "<div><span style="background-color: rgb(255, 255, 255); font-family: Roboto, He…"
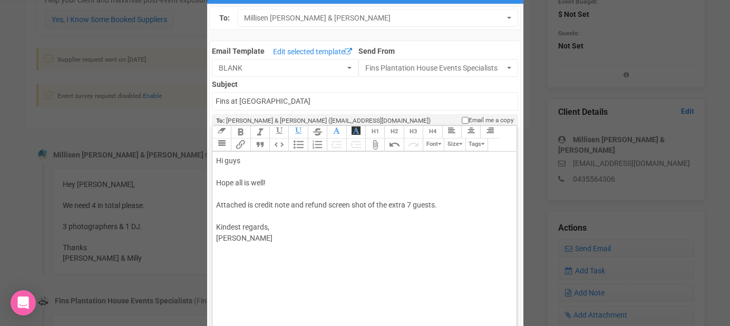
click at [269, 259] on trix-editor "Hi guys Hope all is well! Attached is credit note and refund screen shot of the…" at bounding box center [364, 249] width 304 height 195
click at [311, 143] on trix-toolbar "Link Unlink Bold Italic Strikethrough H1 H2 H3 H4 Link Quote Code Bullets Numbe…" at bounding box center [364, 139] width 304 height 26
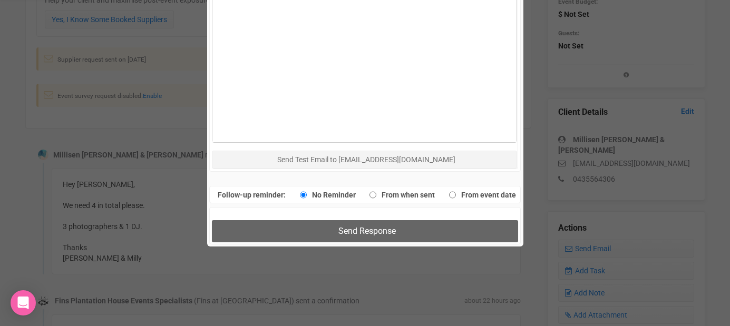
scroll to position [542, 0]
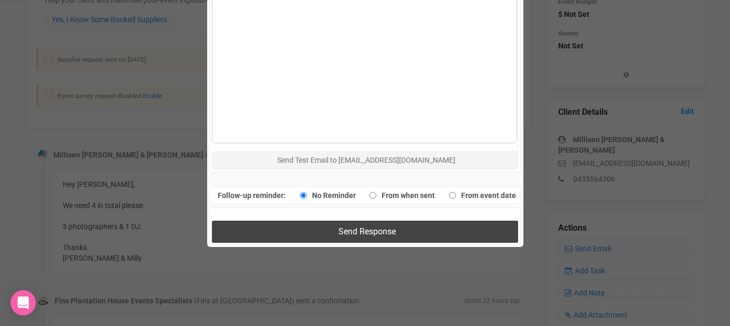
click at [392, 230] on span "Send Response" at bounding box center [366, 232] width 57 height 10
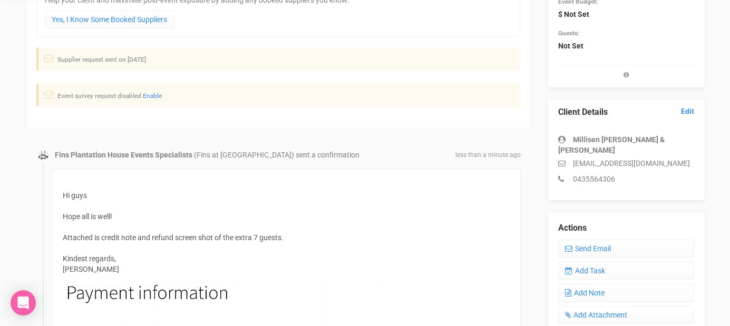
scroll to position [0, 0]
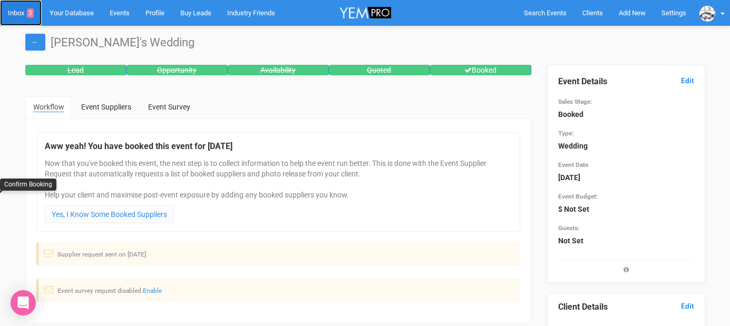
click at [14, 13] on link "Inbox 3" at bounding box center [21, 13] width 42 height 26
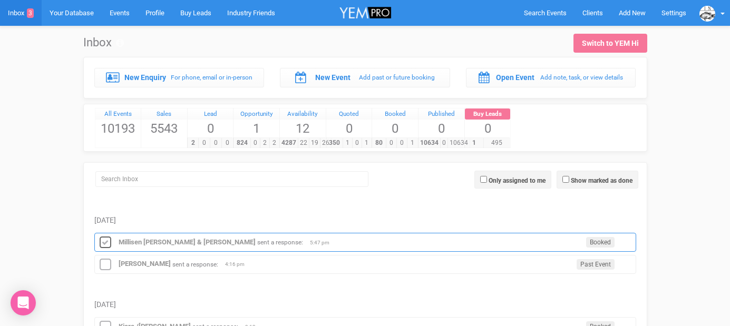
click at [111, 241] on icon at bounding box center [105, 243] width 16 height 14
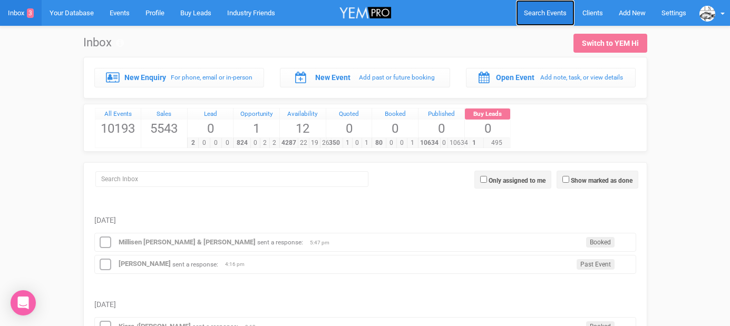
click at [532, 16] on span "Search Events" at bounding box center [545, 13] width 43 height 8
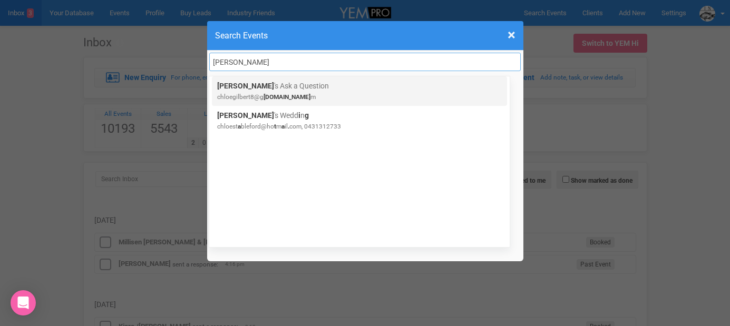
type input "chloe gilbert"
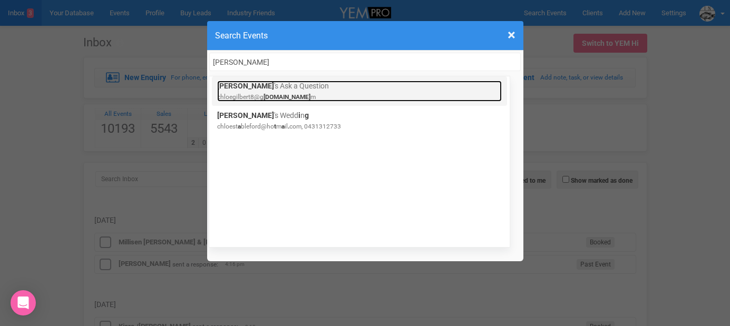
click at [269, 92] on link "Chloe 's Ask a Question chloegilbert8@g mail.co m" at bounding box center [359, 91] width 285 height 21
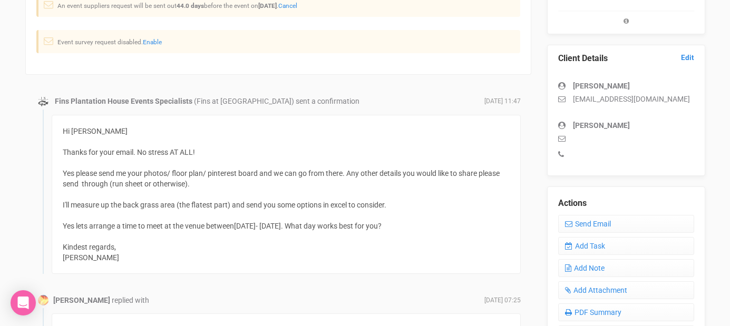
scroll to position [251, 0]
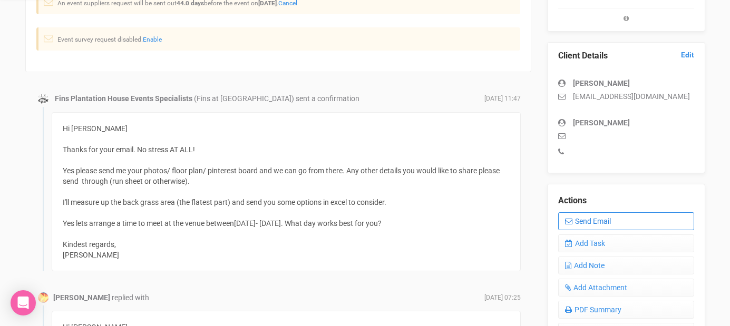
click at [580, 223] on link "Send Email" at bounding box center [626, 221] width 136 height 18
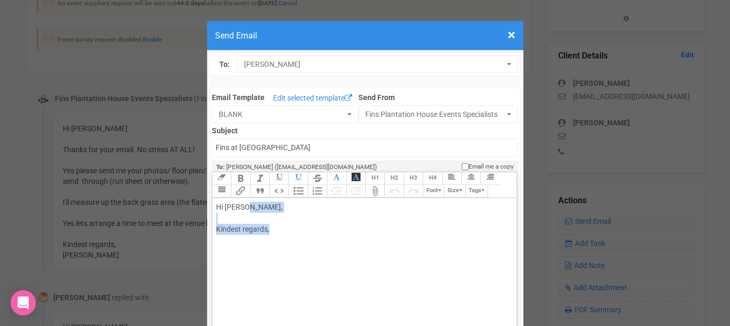
drag, startPoint x: 279, startPoint y: 232, endPoint x: 247, endPoint y: 204, distance: 42.6
click at [246, 205] on div "Hi [PERSON_NAME], Kindest regards," at bounding box center [362, 229] width 293 height 55
paste trix-editor "<br><br><span style="font-family: Helvetica; font-size: 12px; color: rgb(0, 0, …"
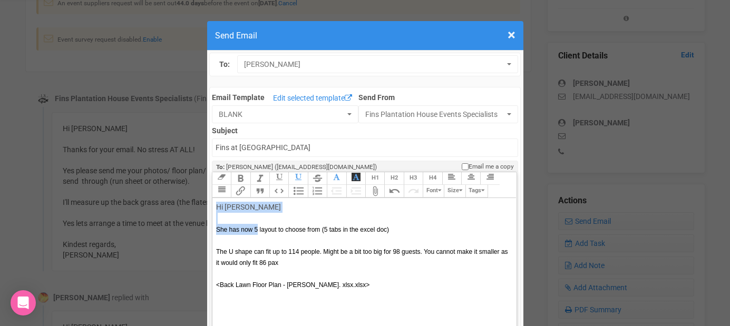
drag, startPoint x: 258, startPoint y: 229, endPoint x: 214, endPoint y: 205, distance: 50.0
click at [214, 206] on trix-editor "Hi [PERSON_NAME] She has now 5 layout to choose from (5 tabs in the excel doc) …" at bounding box center [364, 295] width 304 height 195
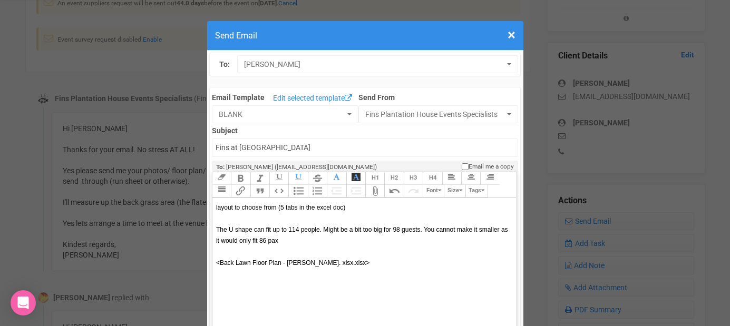
click at [218, 207] on span "layout to choose from (5 tabs in the excel doc) The U shape can fit up to 114 p…" at bounding box center [362, 224] width 292 height 41
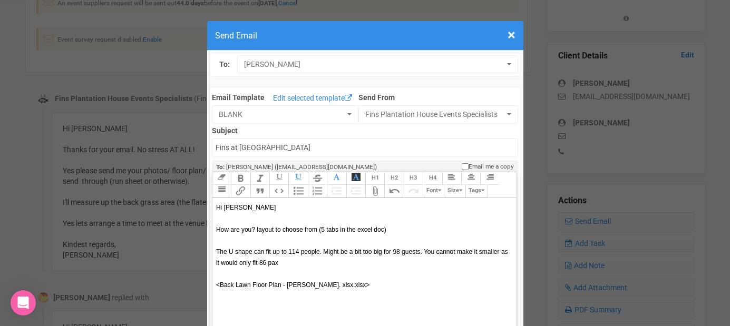
click at [218, 206] on span "Hi [PERSON_NAME] How are you? layout to choose from (5 tabs in the excel doc) T…" at bounding box center [362, 235] width 292 height 63
click at [256, 226] on span "Hi [PERSON_NAME] How are you? layout to choose from (5 tabs in the excel doc) T…" at bounding box center [362, 235] width 292 height 63
click at [355, 229] on span "Hi [PERSON_NAME] How are you? Please see attached various layout to choose from…" at bounding box center [362, 235] width 292 height 63
click at [471, 232] on div "Hi [PERSON_NAME] How are you? Please see attached various layouts to choose fro…" at bounding box center [362, 240] width 293 height 77
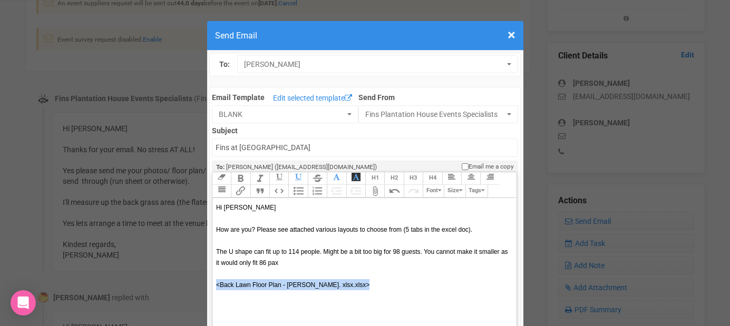
drag, startPoint x: 359, startPoint y: 286, endPoint x: 213, endPoint y: 289, distance: 146.0
click at [213, 290] on trix-editor "Hi [PERSON_NAME] How are you? Please see attached various layouts to choose fro…" at bounding box center [364, 295] width 304 height 195
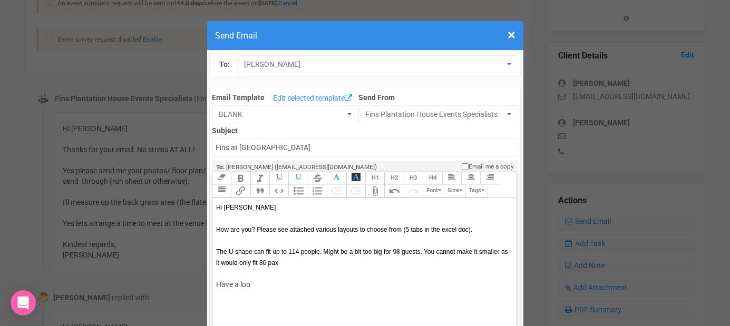
click at [293, 266] on div "Hi [PERSON_NAME] How are you? Please see attached various layouts to choose fro…" at bounding box center [362, 240] width 293 height 77
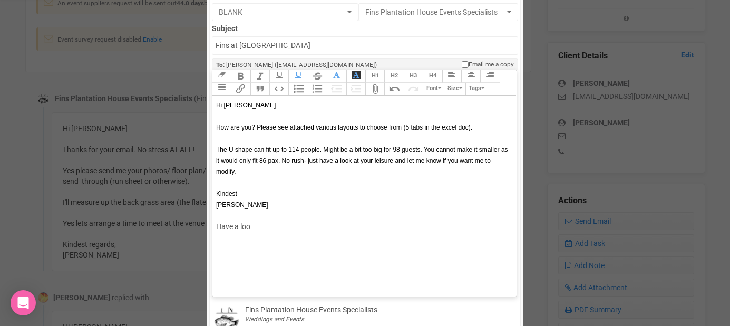
scroll to position [115, 0]
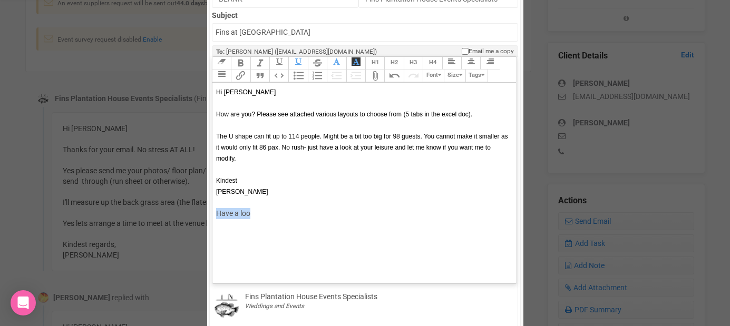
drag, startPoint x: 262, startPoint y: 223, endPoint x: 217, endPoint y: 208, distance: 47.8
click at [217, 208] on trix-editor "Hi [PERSON_NAME] How are you? Please see attached various layouts to choose fro…" at bounding box center [364, 180] width 304 height 195
type trix-editor "<div><span style="font-family: Helvetica; font-size: 12px; color: rgb(0, 0, 0);…"
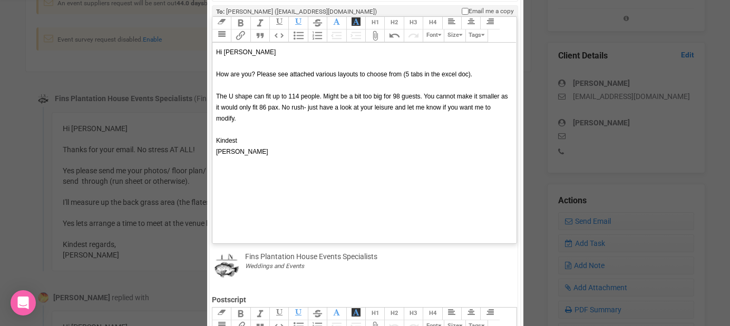
scroll to position [44, 0]
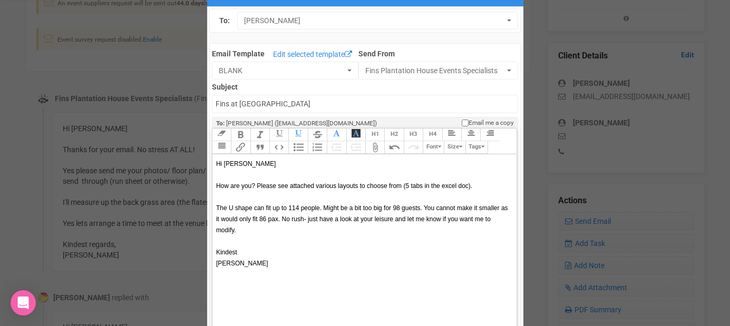
click at [315, 143] on trix-toolbar "Link Unlink Bold Italic Strikethrough H1 H2 H3 H4 Link Quote Code Bullets Numbe…" at bounding box center [364, 142] width 304 height 26
click at [314, 148] on trix-toolbar "Link Unlink Bold Italic Strikethrough H1 H2 H3 H4 Link Quote Code Bullets Numbe…" at bounding box center [364, 142] width 304 height 26
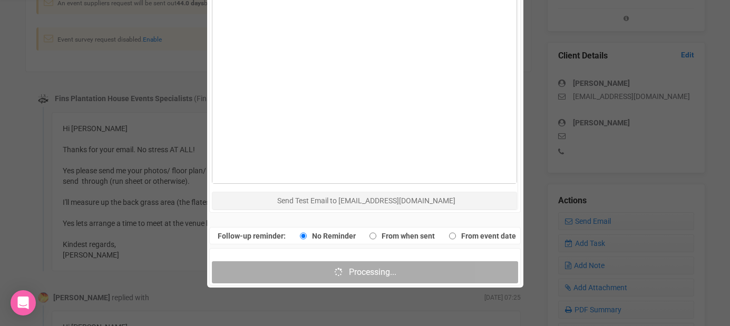
scroll to position [495, 0]
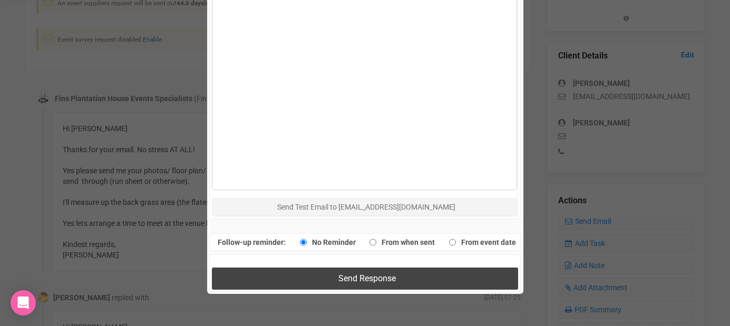
click at [256, 287] on button "Send Response" at bounding box center [365, 279] width 306 height 22
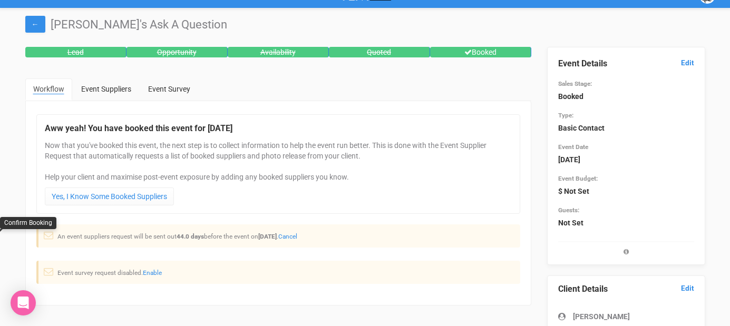
scroll to position [0, 0]
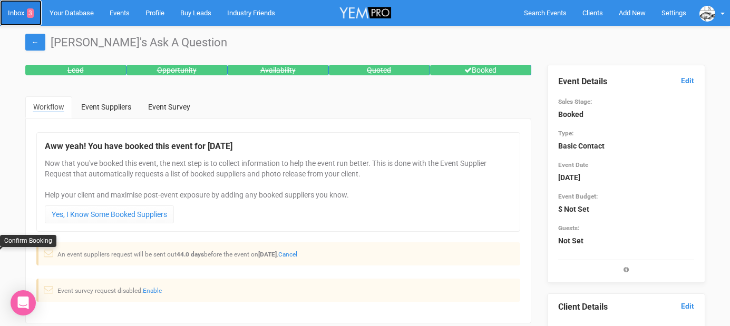
click at [16, 15] on link "Inbox 3" at bounding box center [21, 13] width 42 height 26
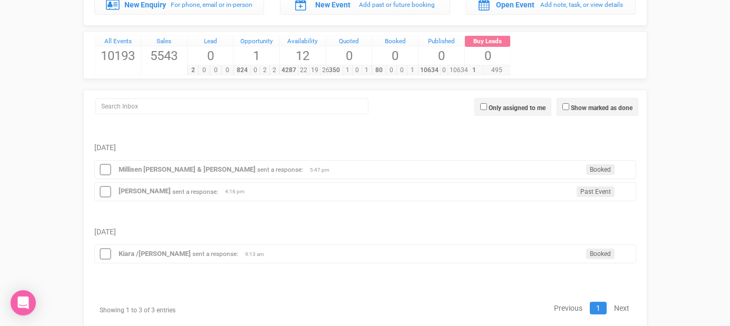
scroll to position [74, 0]
